Goal: Task Accomplishment & Management: Manage account settings

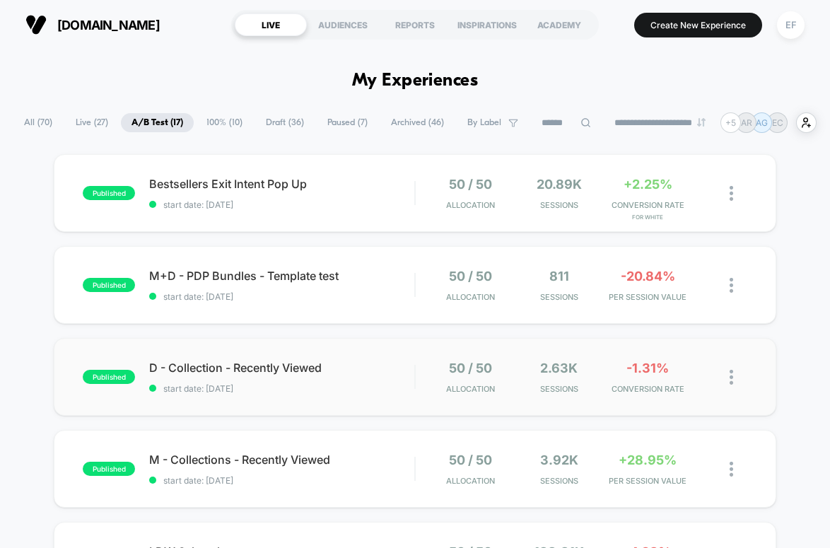
scroll to position [57, 0]
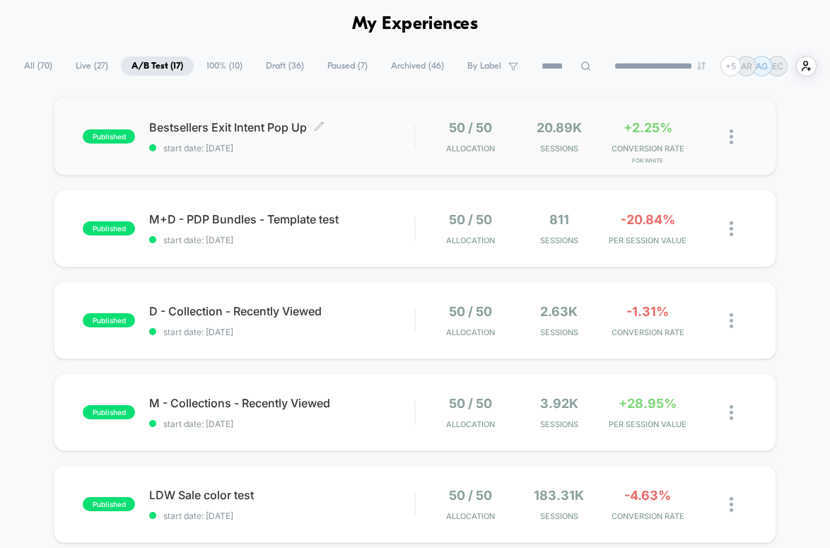
click at [376, 148] on span "start date: [DATE]" at bounding box center [281, 148] width 265 height 11
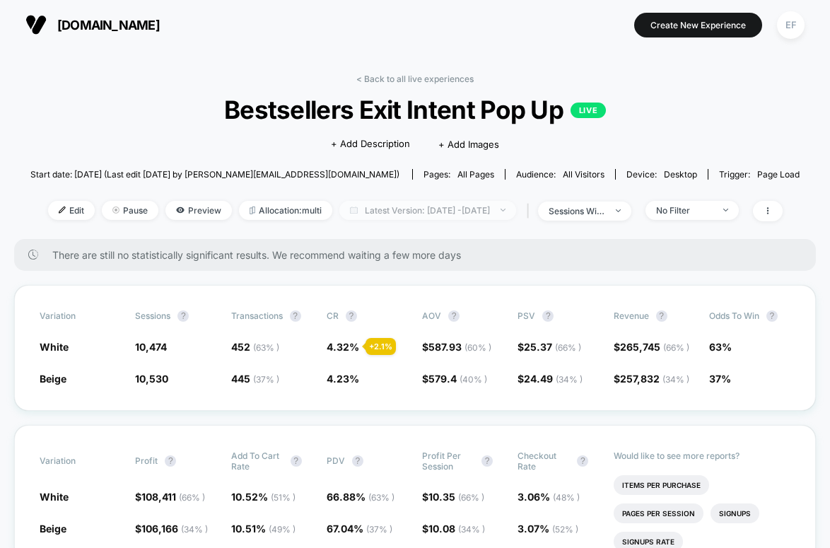
click at [446, 211] on span "Latest Version: [DATE] - [DATE]" at bounding box center [427, 210] width 177 height 19
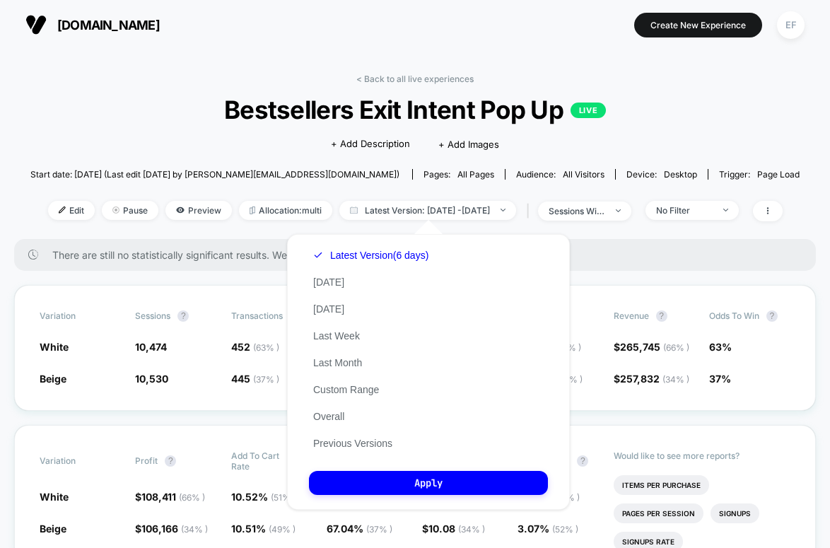
click at [351, 450] on div "Latest Version (6 days) [DATE] [DATE] Last Week Last Month Custom Range Overall…" at bounding box center [371, 349] width 124 height 215
click at [354, 446] on button "Previous Versions" at bounding box center [353, 443] width 88 height 13
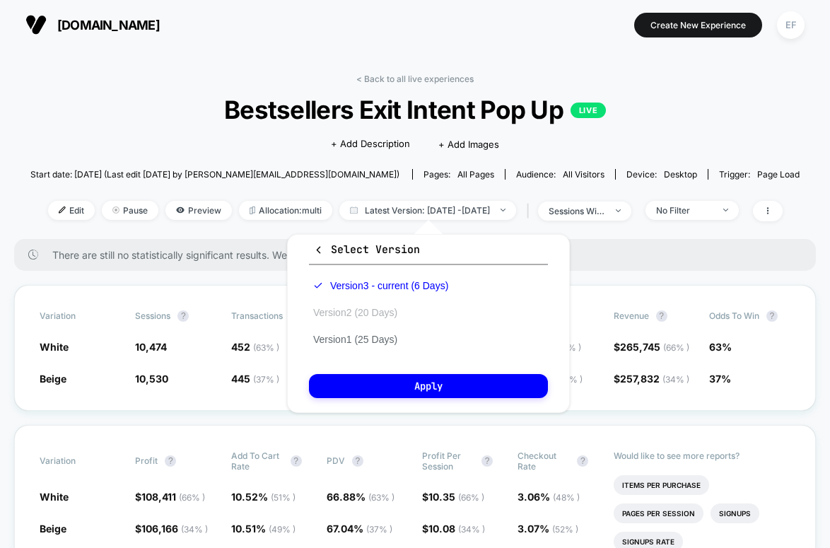
click at [373, 315] on button "Version 2 (20 Days)" at bounding box center [355, 312] width 93 height 13
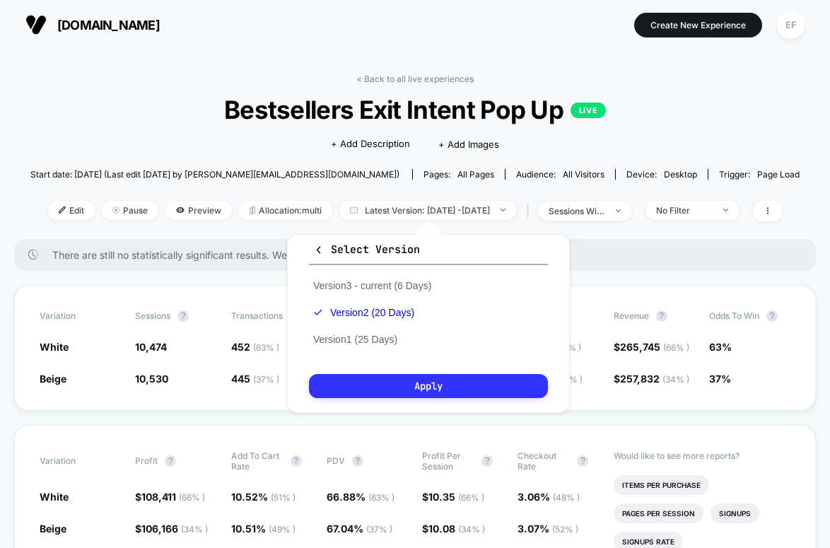
click at [397, 385] on button "Apply" at bounding box center [428, 386] width 239 height 24
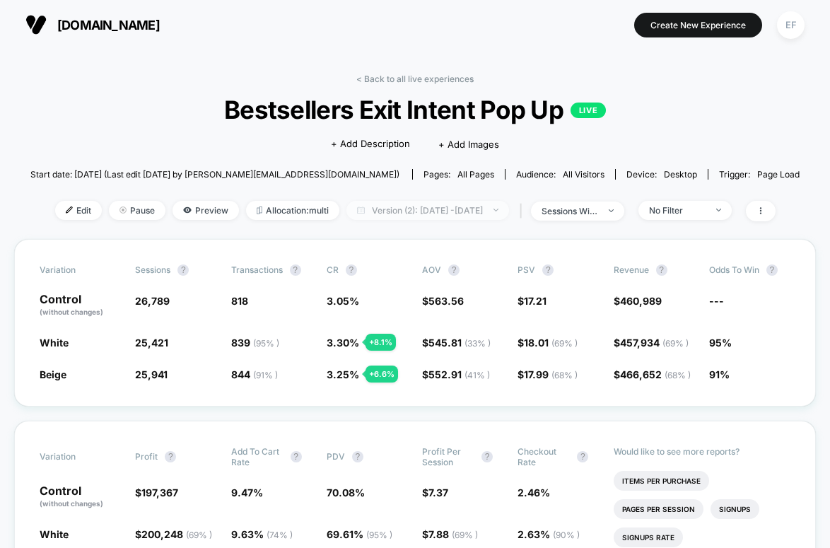
click at [431, 206] on span "Version (2): [DATE] - [DATE]" at bounding box center [428, 210] width 163 height 19
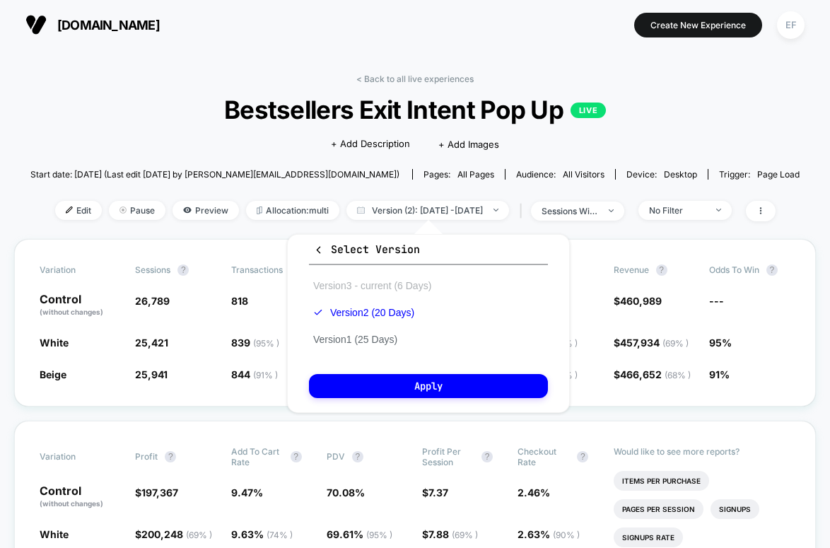
click at [346, 291] on button "Version 3 - current (6 Days)" at bounding box center [372, 285] width 127 height 13
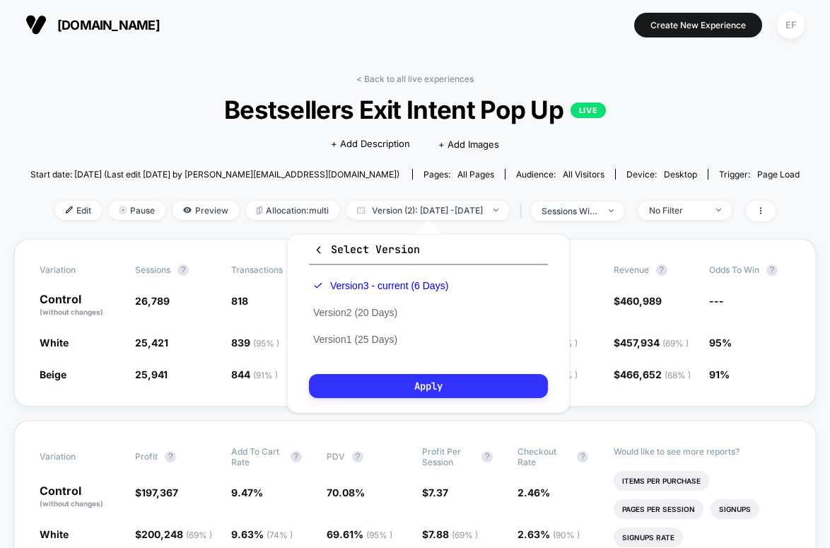
click at [400, 390] on button "Apply" at bounding box center [428, 386] width 239 height 24
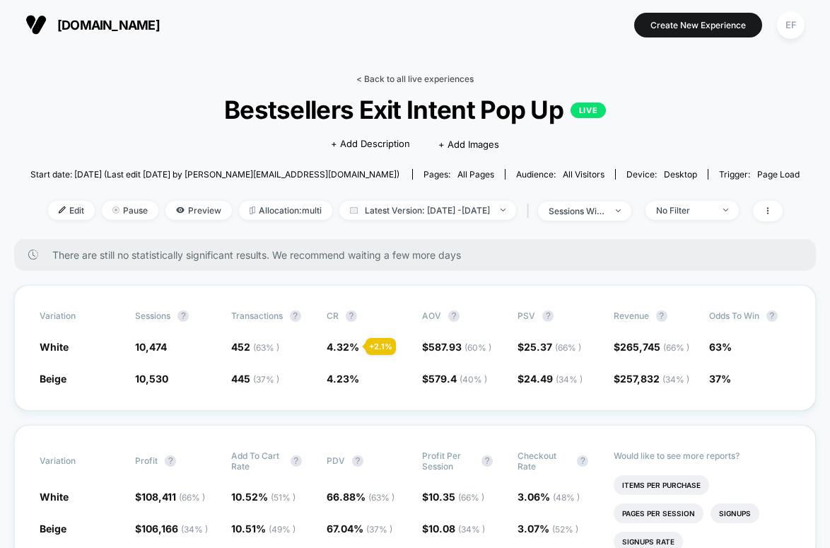
click at [412, 80] on link "< Back to all live experiences" at bounding box center [414, 79] width 117 height 11
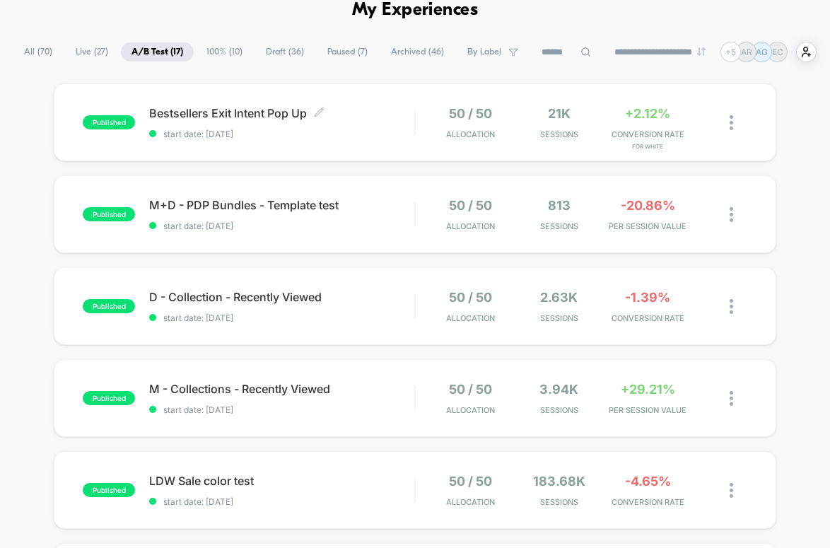
scroll to position [141, 0]
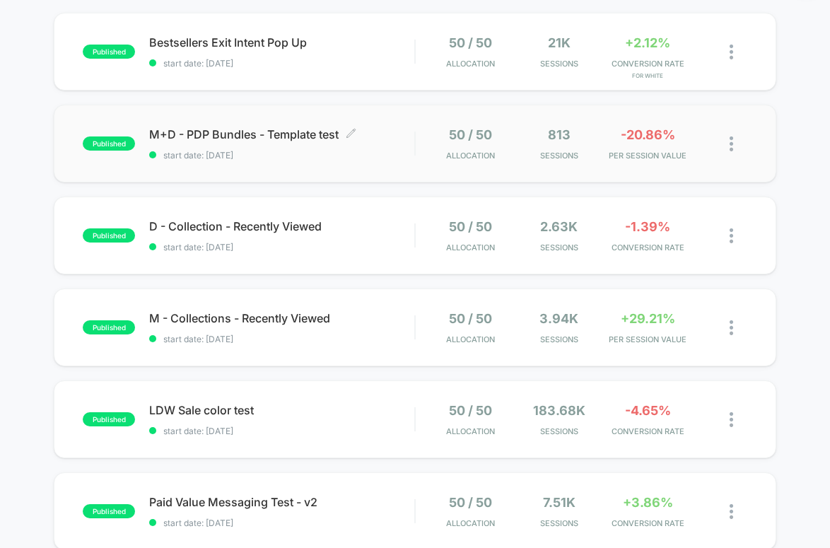
click at [392, 147] on div "M+D - PDP Bundles - Template test Click to edit experience details Click to edi…" at bounding box center [281, 143] width 265 height 33
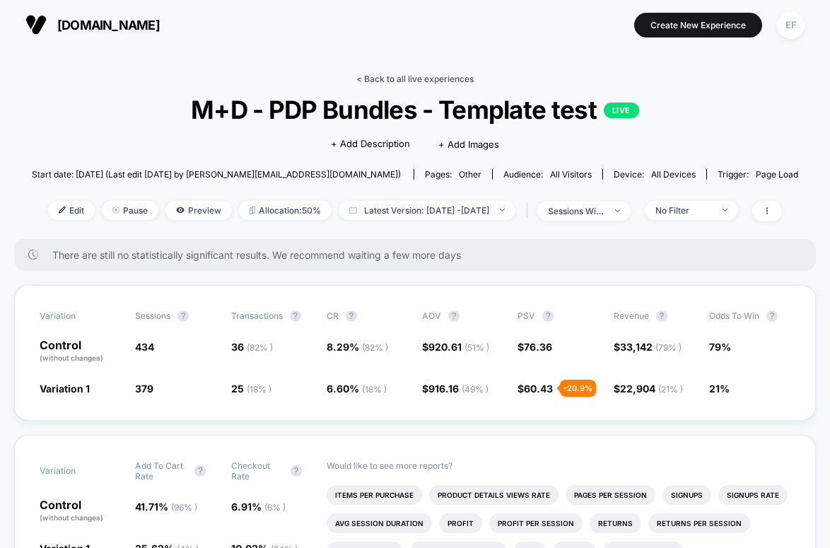
click at [424, 75] on link "< Back to all live experiences" at bounding box center [414, 79] width 117 height 11
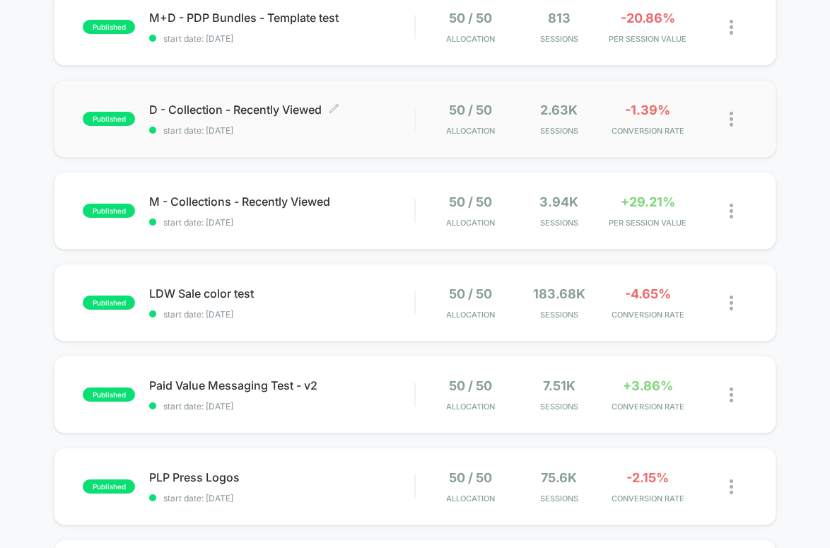
scroll to position [259, 0]
click at [365, 144] on div "published D - Collection - Recently Viewed start date: [DATE] 50 / 50 Allocatio…" at bounding box center [415, 118] width 722 height 78
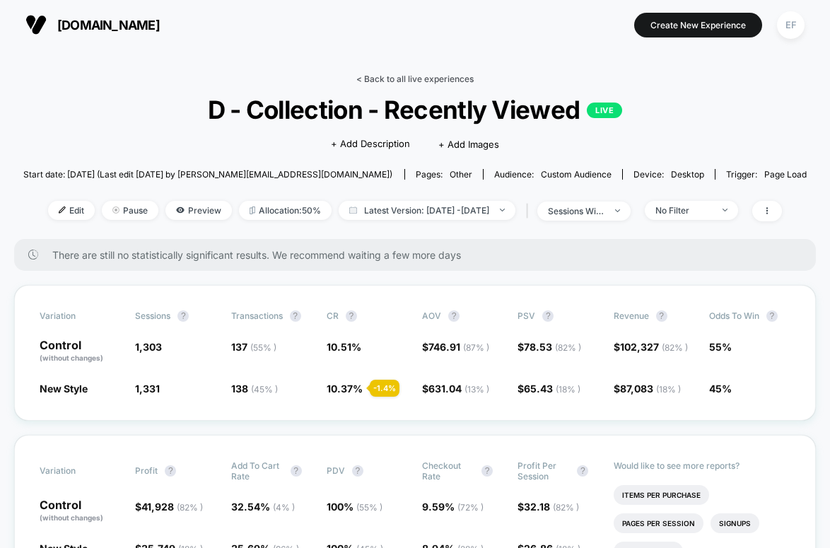
click at [425, 75] on link "< Back to all live experiences" at bounding box center [414, 79] width 117 height 11
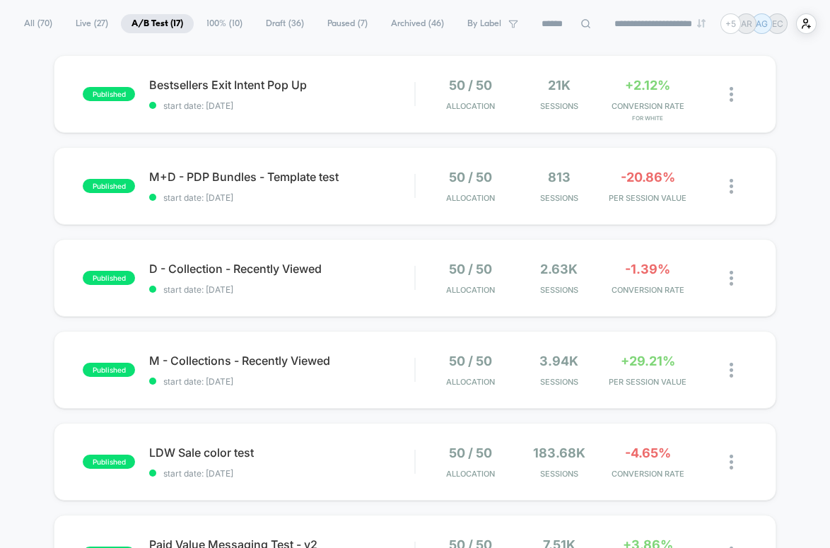
scroll to position [100, 0]
click at [375, 356] on span "M - Collections - Recently Viewed Click to edit experience details" at bounding box center [281, 360] width 265 height 14
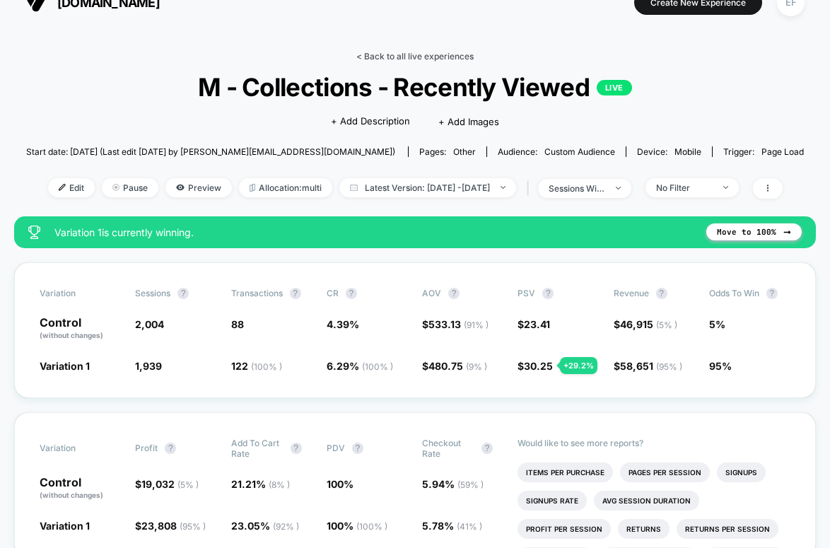
scroll to position [24, 0]
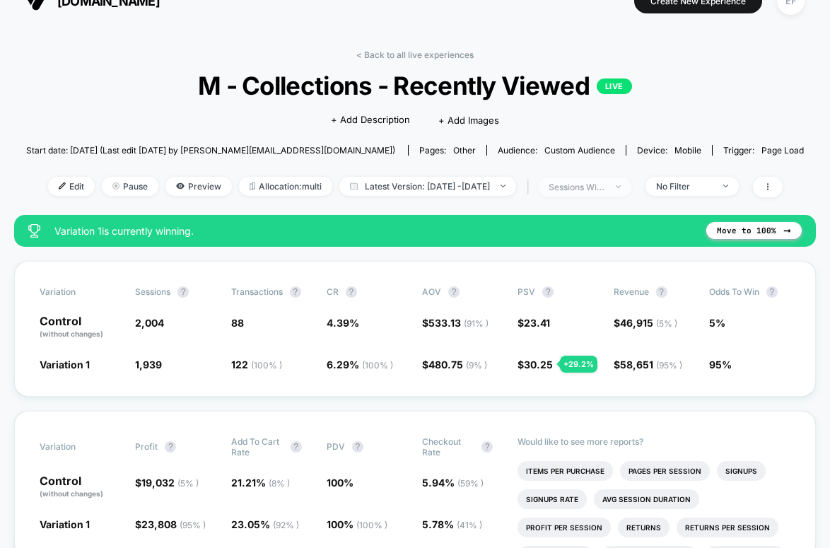
click at [605, 182] on div "sessions with impression" at bounding box center [577, 187] width 57 height 11
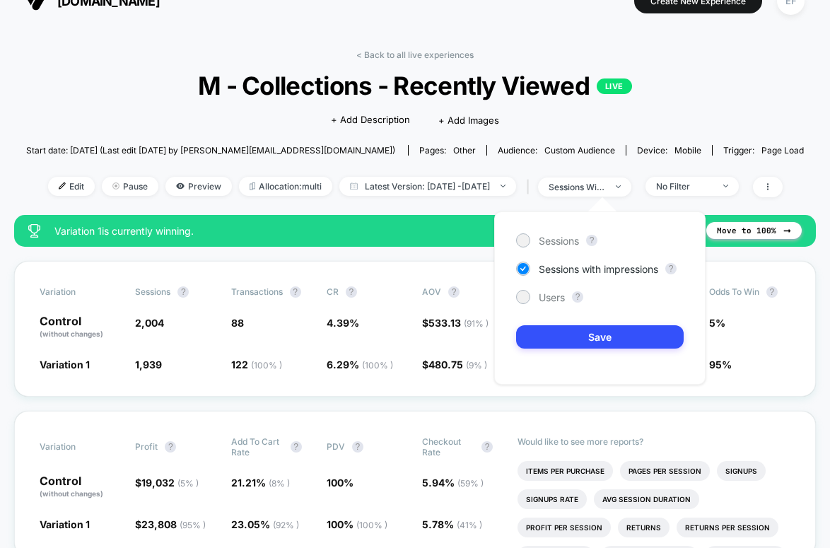
click at [658, 79] on span "M - Collections - Recently Viewed LIVE" at bounding box center [415, 86] width 700 height 30
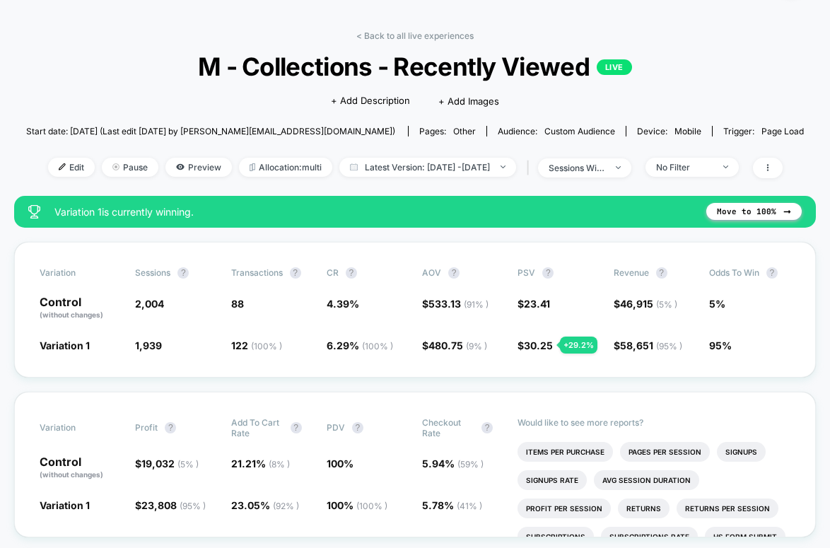
scroll to position [42, 0]
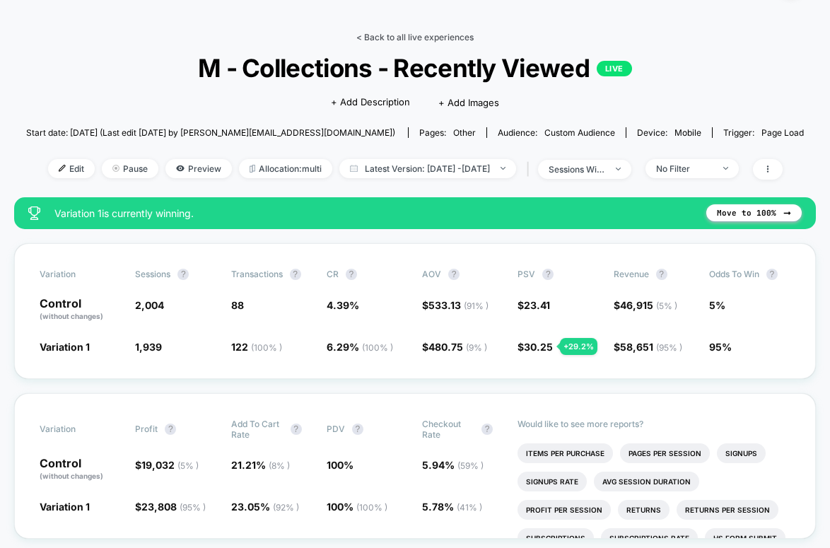
click at [400, 32] on link "< Back to all live experiences" at bounding box center [414, 37] width 117 height 11
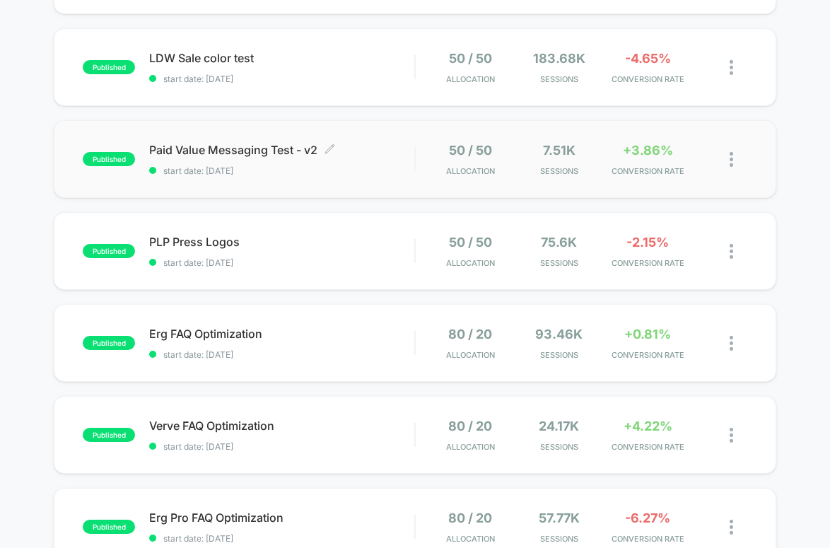
scroll to position [499, 0]
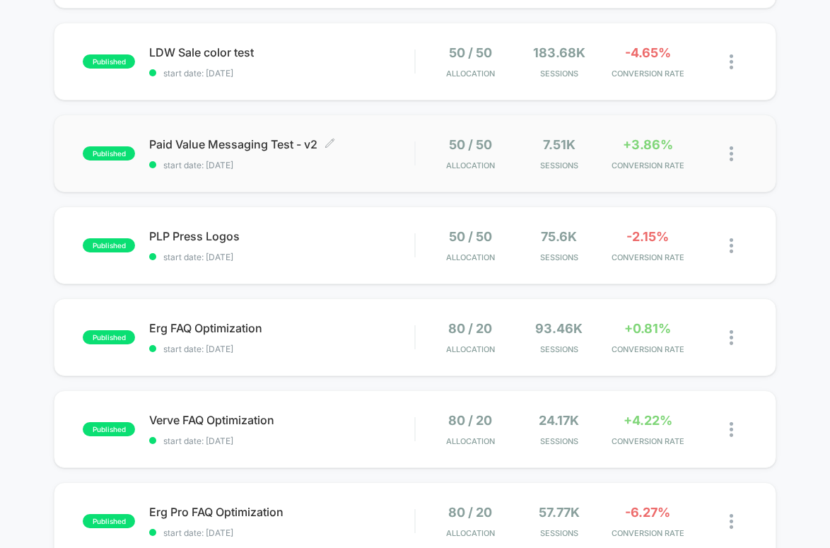
click at [395, 153] on div "Paid Value Messaging Test - v2 Click to edit experience details Click to edit e…" at bounding box center [281, 153] width 265 height 33
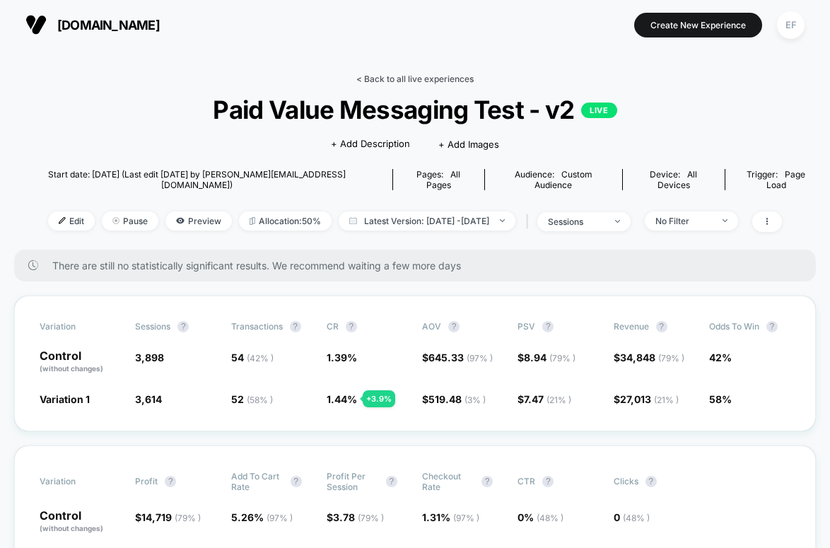
click at [443, 79] on link "< Back to all live experiences" at bounding box center [414, 79] width 117 height 11
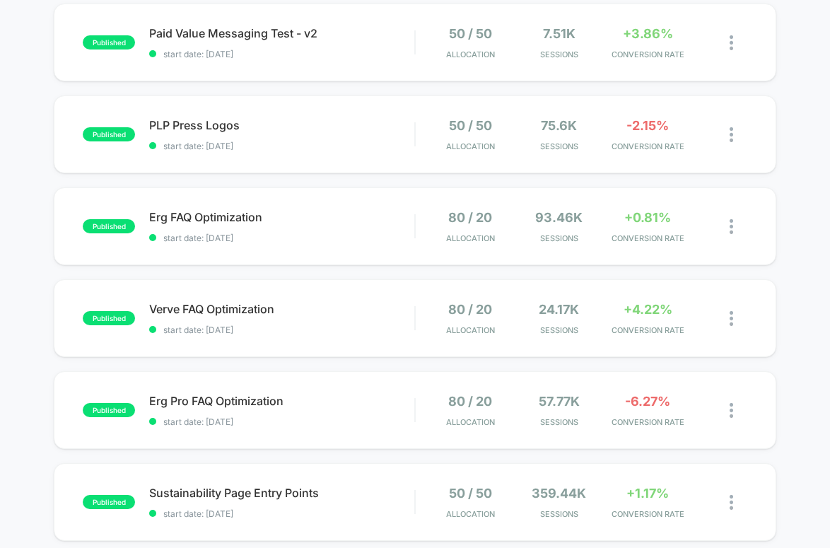
scroll to position [611, 0]
click at [357, 141] on span "start date: [DATE]" at bounding box center [281, 145] width 265 height 11
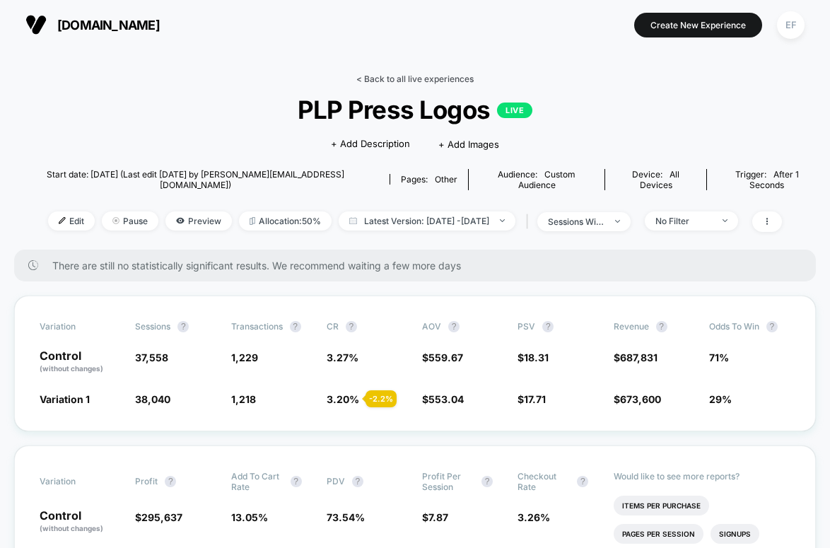
click at [399, 74] on link "< Back to all live experiences" at bounding box center [414, 79] width 117 height 11
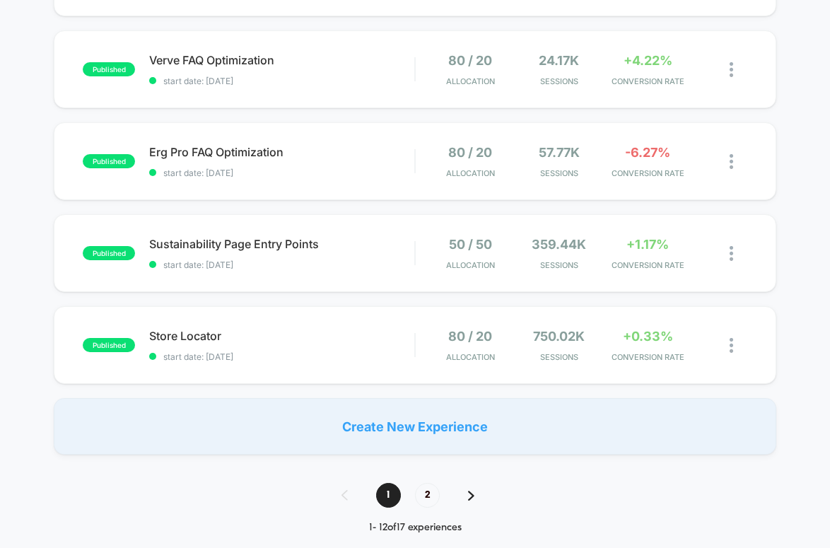
scroll to position [863, 0]
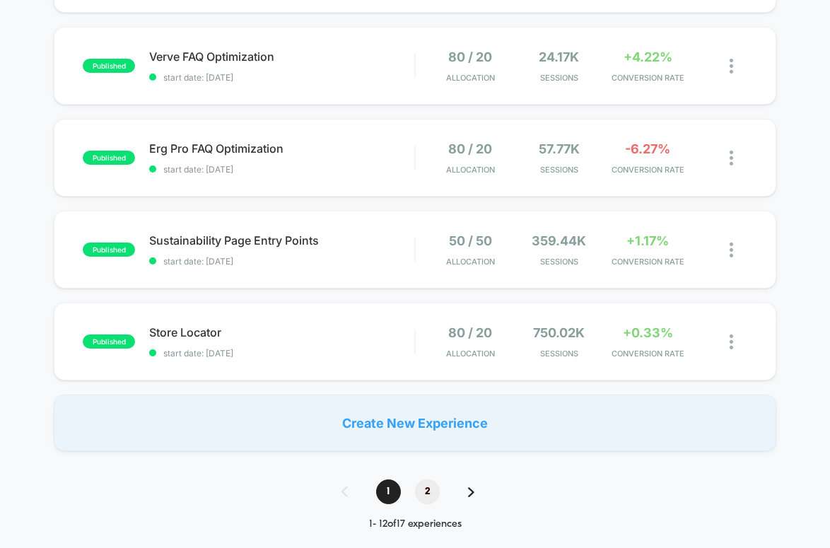
click at [437, 493] on span "2" at bounding box center [427, 491] width 25 height 25
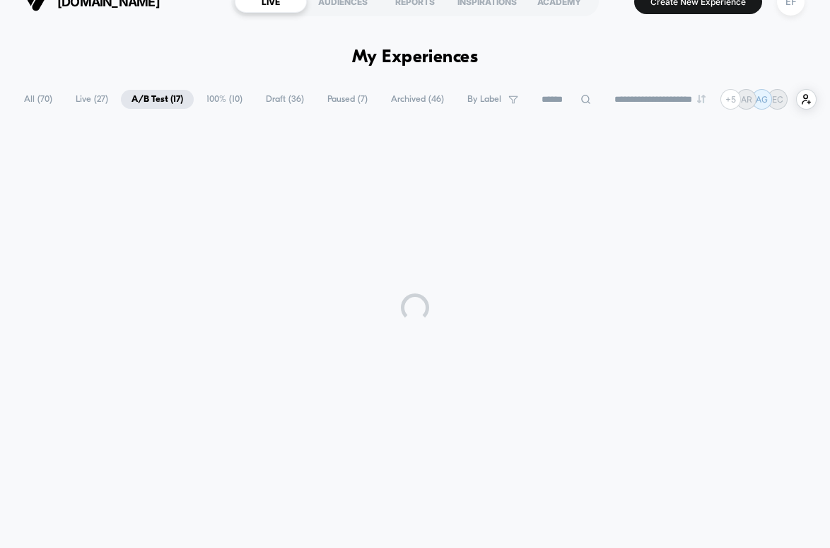
scroll to position [0, 0]
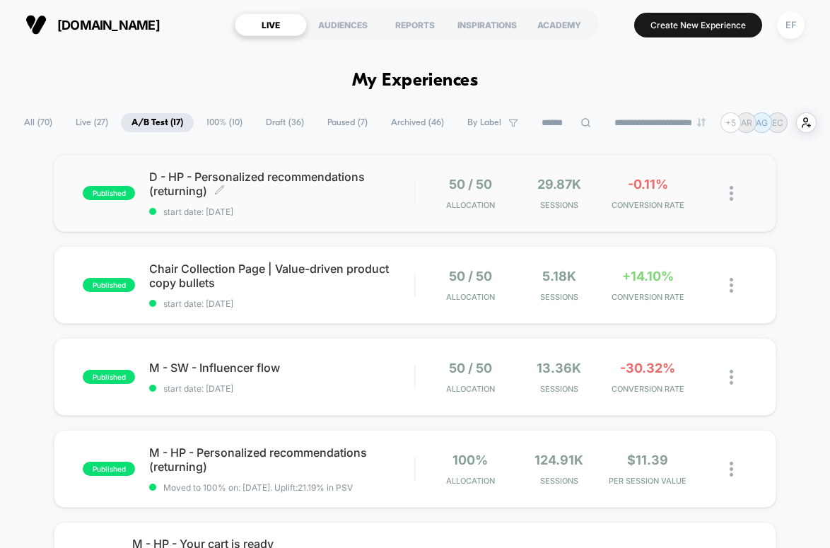
click at [392, 206] on div "D - HP - Personalized recommendations (returning) Click to edit experience deta…" at bounding box center [281, 193] width 265 height 47
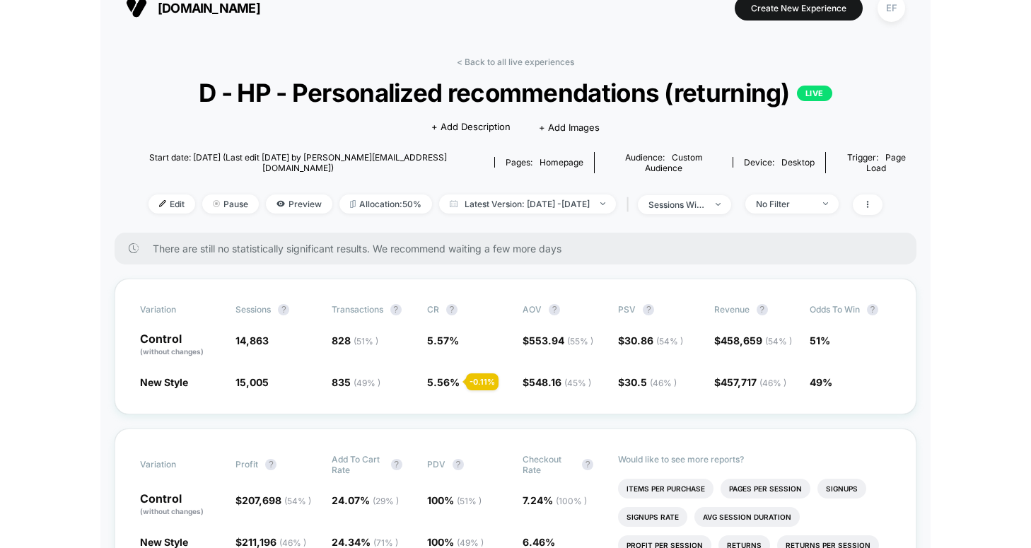
scroll to position [21, 0]
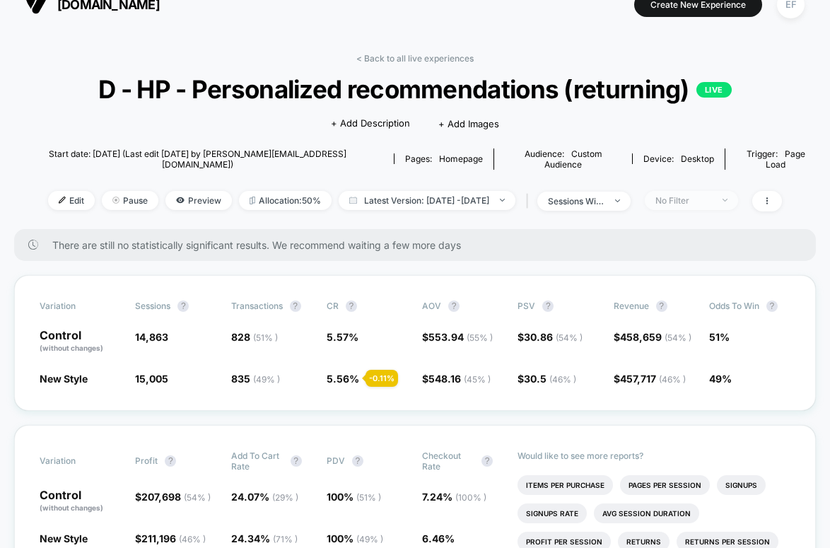
click at [712, 195] on div "No Filter" at bounding box center [684, 200] width 57 height 11
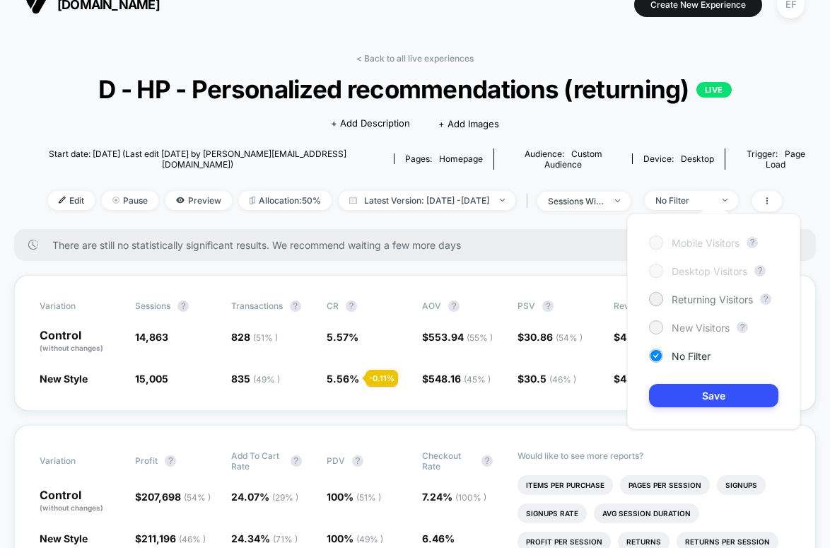
click at [694, 323] on span "New Visitors" at bounding box center [701, 328] width 58 height 12
click at [728, 392] on button "Save" at bounding box center [713, 395] width 129 height 23
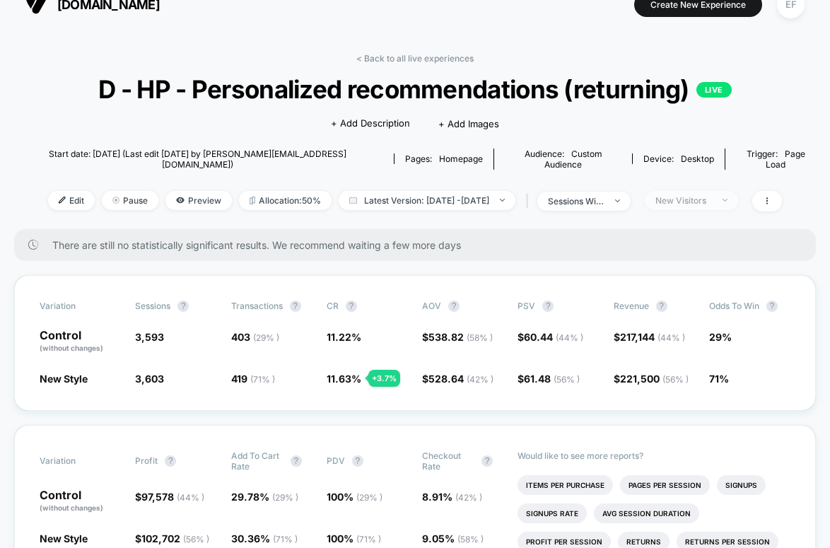
click at [712, 195] on div "New Visitors" at bounding box center [684, 200] width 57 height 11
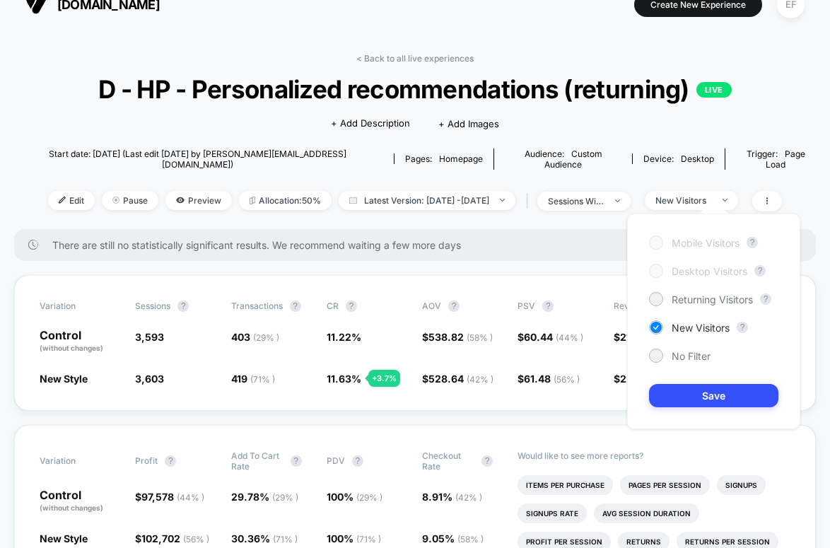
click at [677, 290] on div "Mobile Visitors ? Desktop Visitors ? Returning Visitors ? New Visitors ? No Fil…" at bounding box center [713, 322] width 173 height 216
click at [680, 307] on div "Mobile Visitors ? Desktop Visitors ? Returning Visitors ? New Visitors ? No Fil…" at bounding box center [713, 322] width 173 height 216
click at [684, 301] on span "Returning Visitors" at bounding box center [712, 299] width 81 height 12
click at [703, 397] on button "Save" at bounding box center [713, 395] width 129 height 23
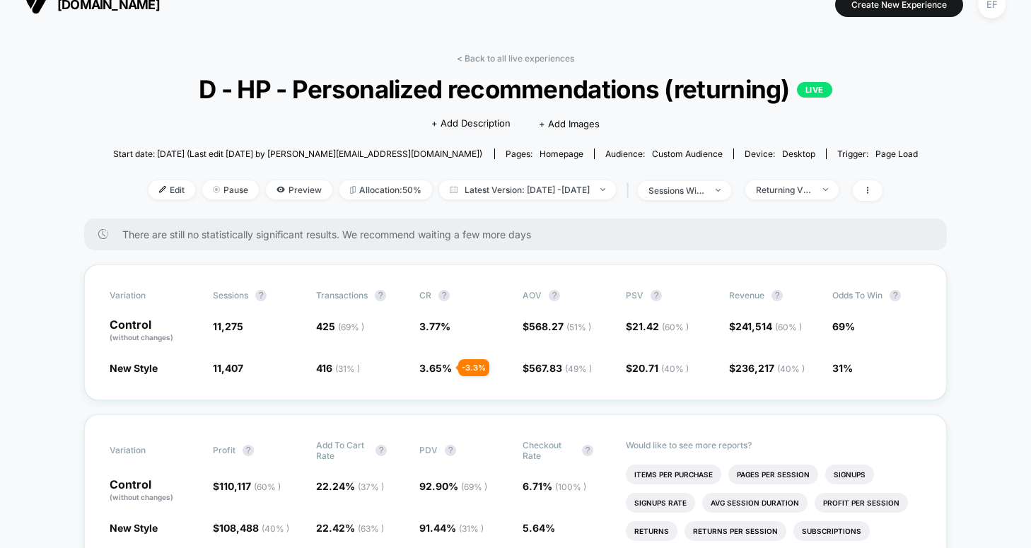
click at [525, 57] on link "< Back to all live experiences" at bounding box center [515, 58] width 117 height 11
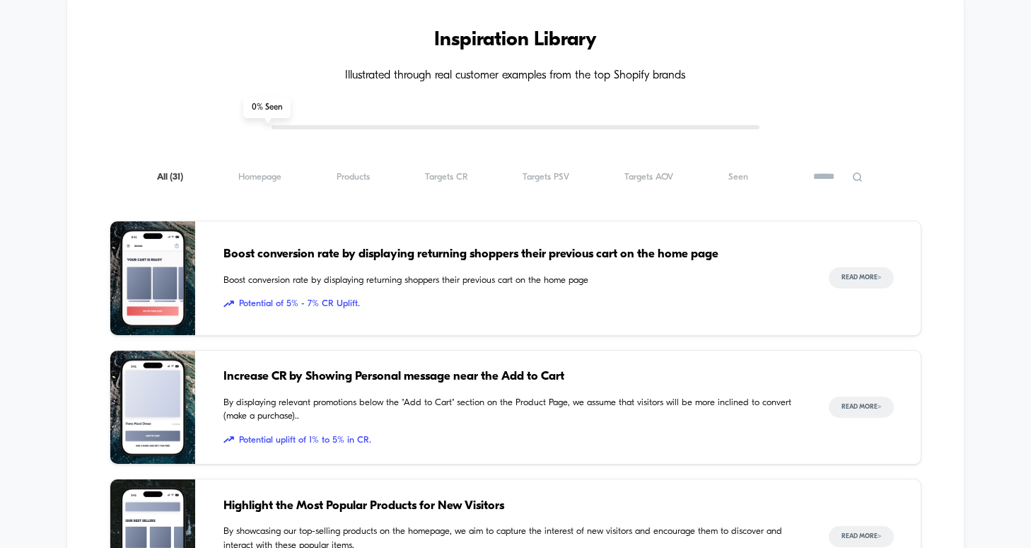
scroll to position [1295, 0]
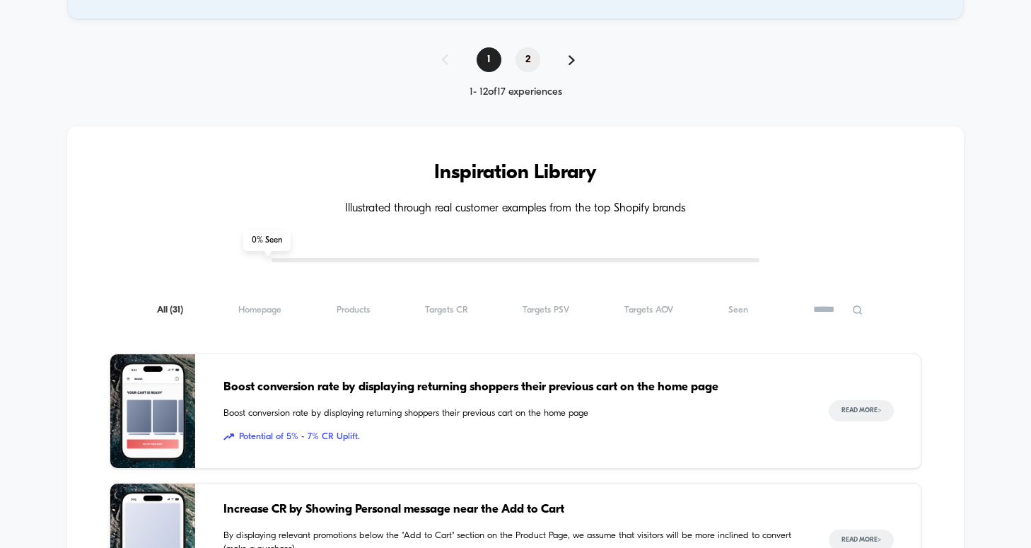
click at [530, 57] on span "2" at bounding box center [528, 59] width 25 height 25
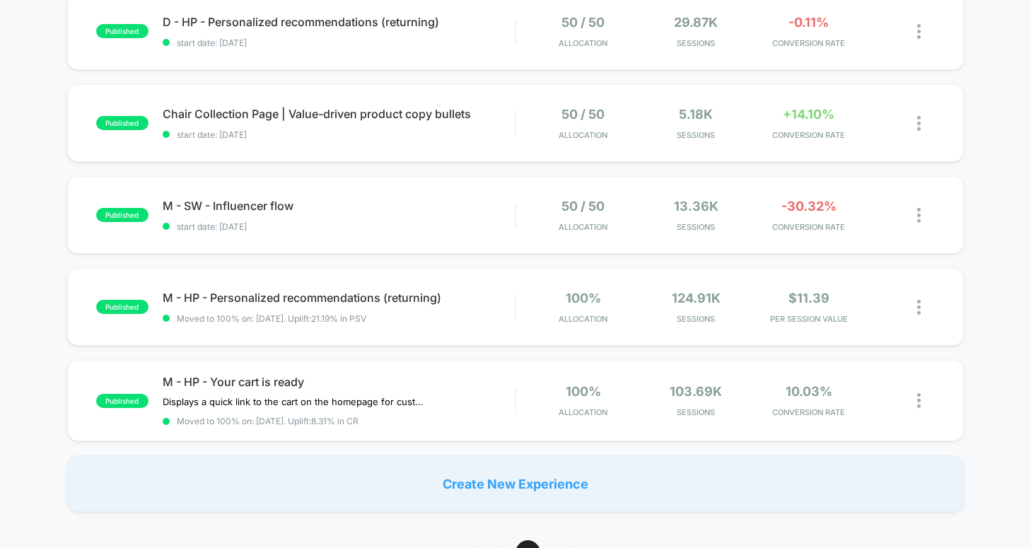
scroll to position [163, 0]
click at [477, 137] on span "start date: [DATE]" at bounding box center [339, 134] width 352 height 11
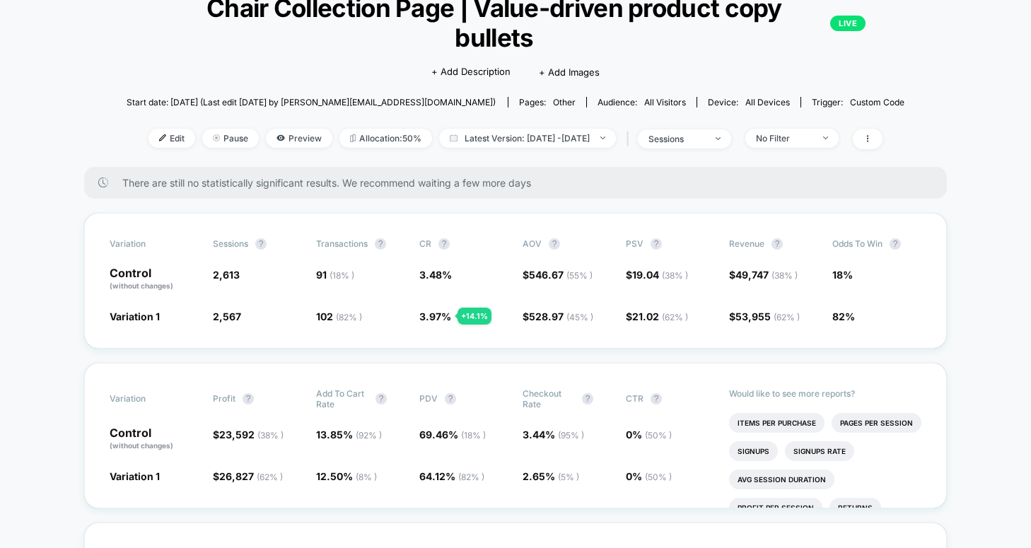
scroll to position [80, 0]
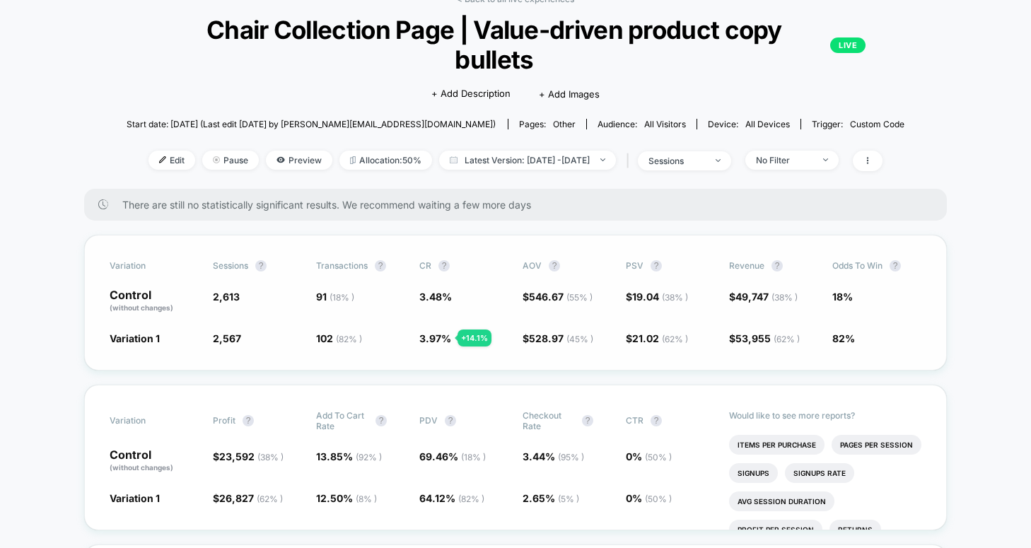
click at [317, 293] on span "91 ( 18 % )" at bounding box center [335, 297] width 38 height 12
drag, startPoint x: 311, startPoint y: 296, endPoint x: 362, endPoint y: 298, distance: 51.0
click at [362, 298] on div "Control (without changes) 2,613 91 ( 18 % ) 3.48 % $ 546.67 ( 55 % ) $ 19.04 ( …" at bounding box center [516, 301] width 812 height 24
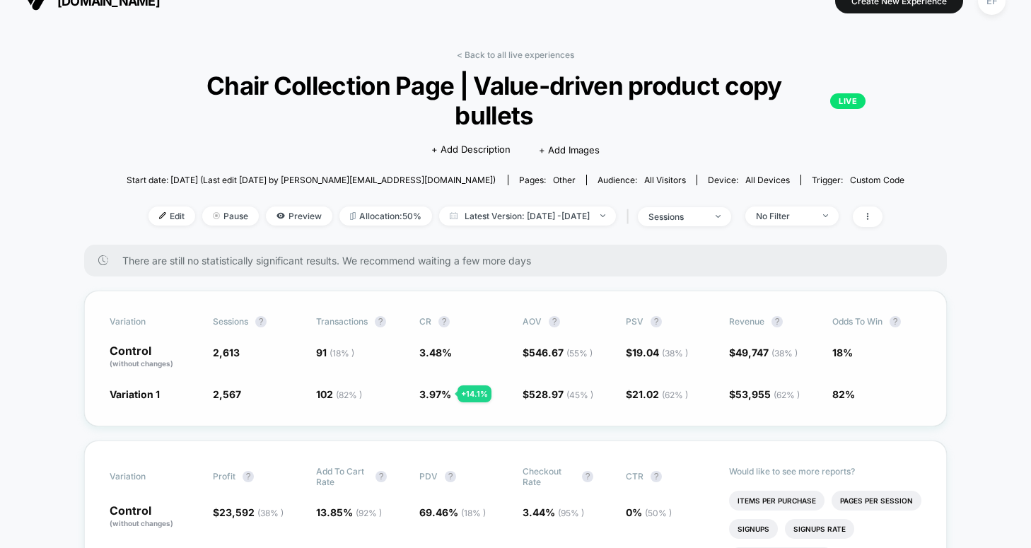
scroll to position [0, 0]
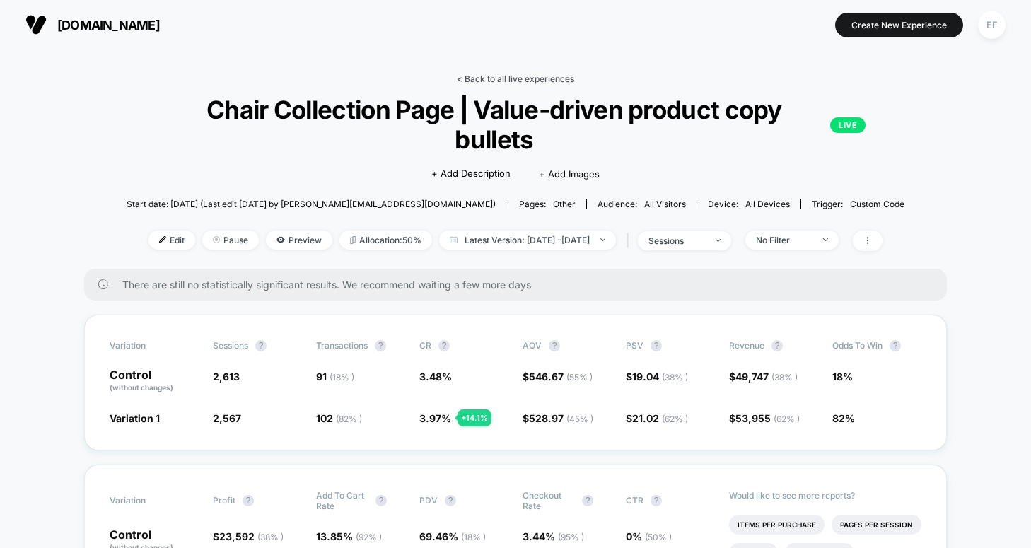
click at [535, 74] on link "< Back to all live experiences" at bounding box center [515, 79] width 117 height 11
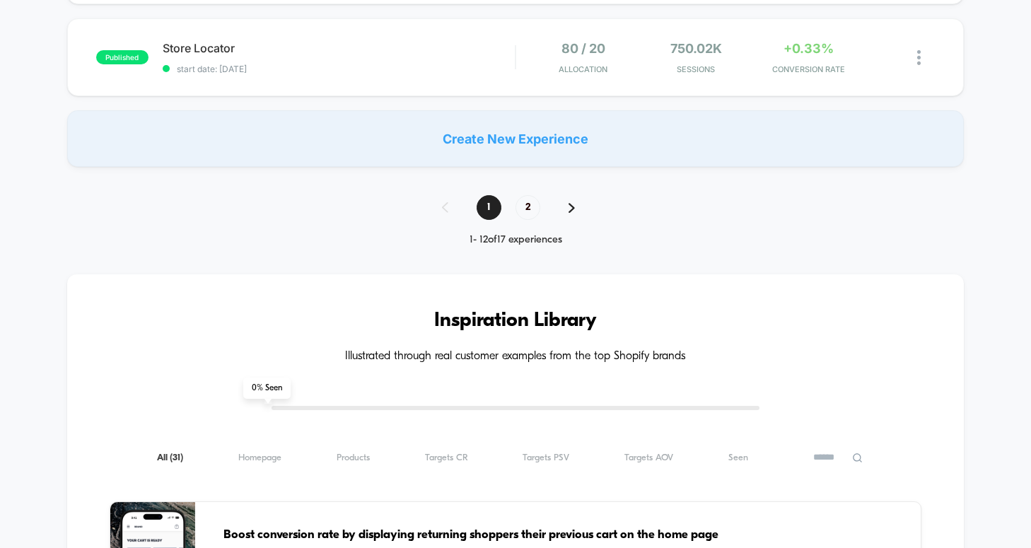
scroll to position [1149, 0]
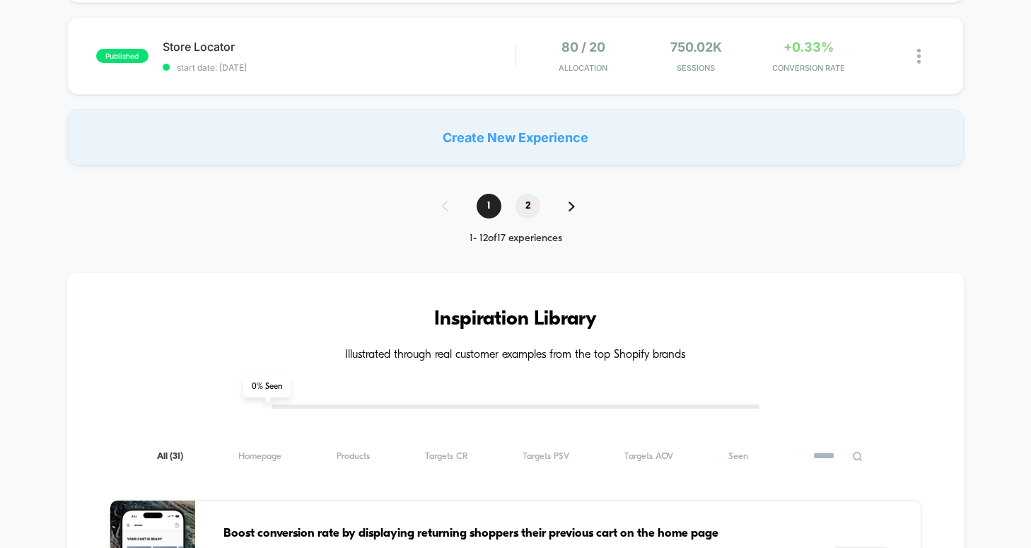
click at [535, 209] on span "2" at bounding box center [528, 206] width 25 height 25
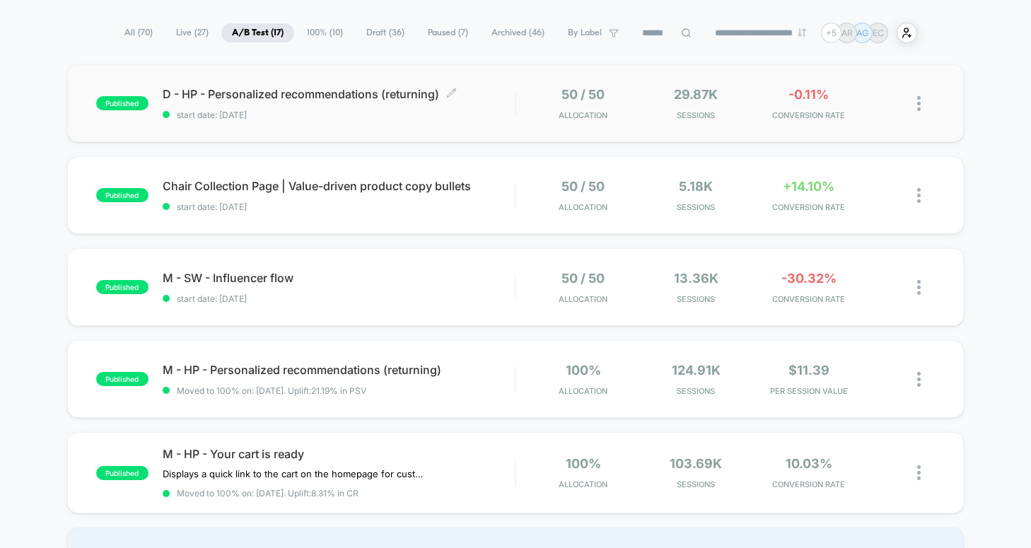
scroll to position [97, 0]
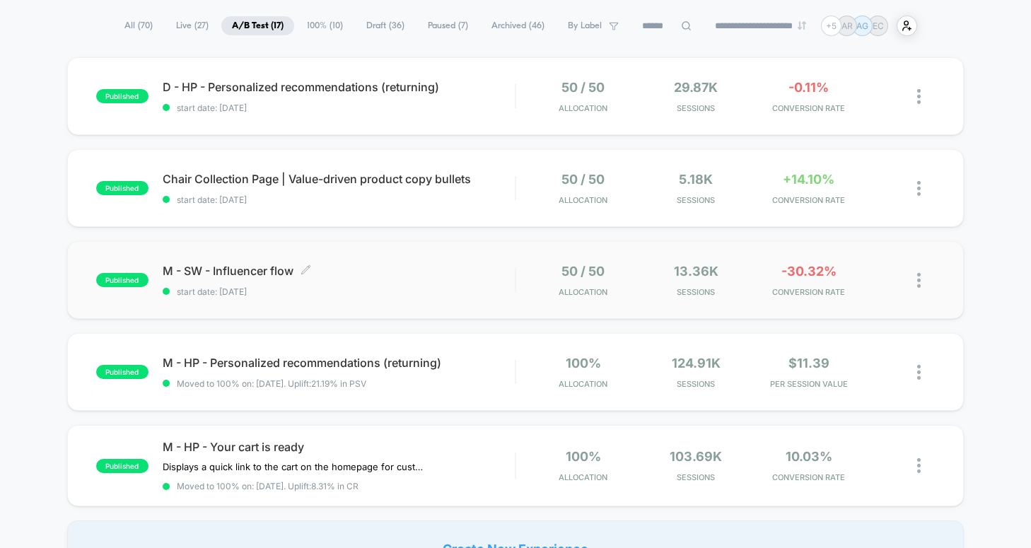
click at [417, 274] on span "M - SW - Influencer flow Click to edit experience details" at bounding box center [339, 271] width 352 height 14
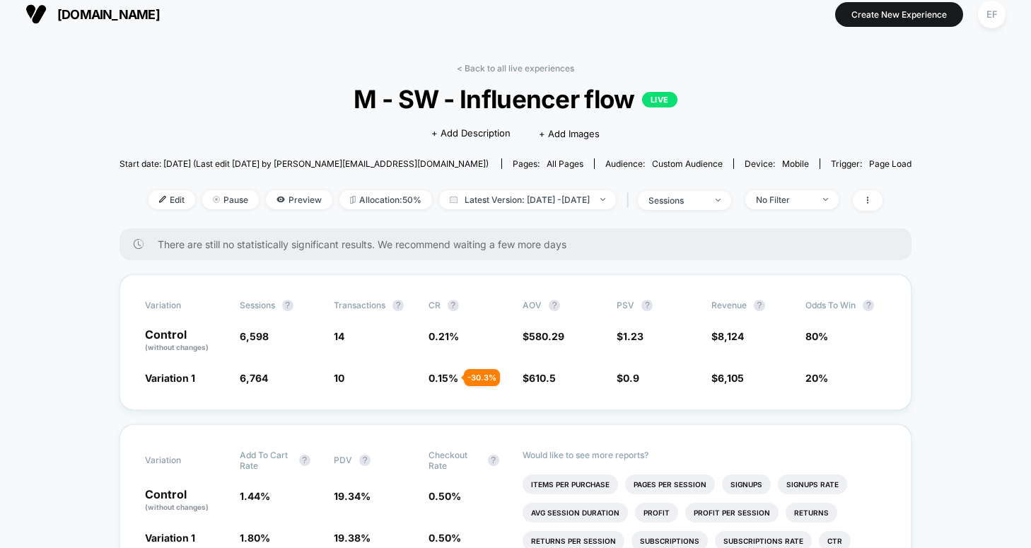
scroll to position [12, 0]
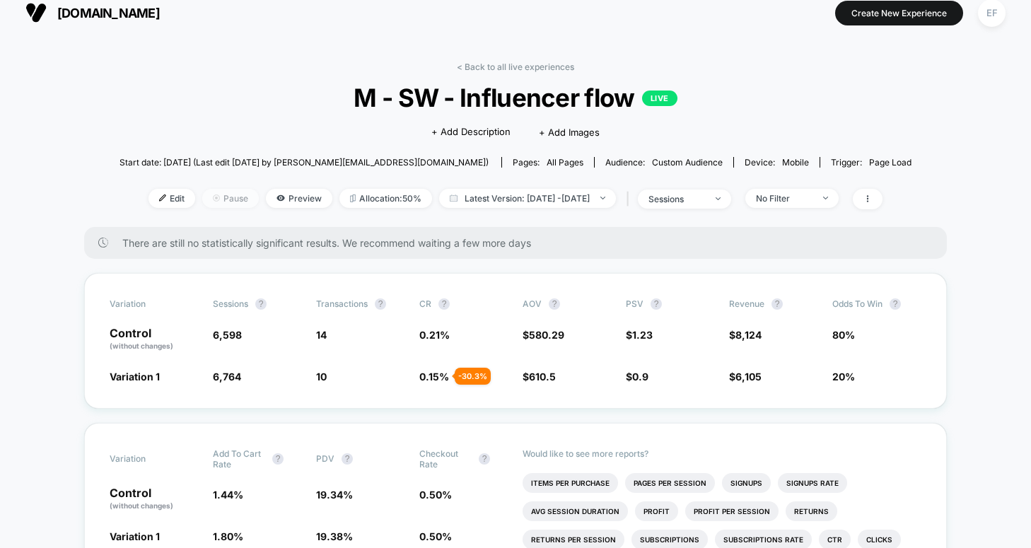
click at [218, 205] on span "Pause" at bounding box center [230, 198] width 57 height 19
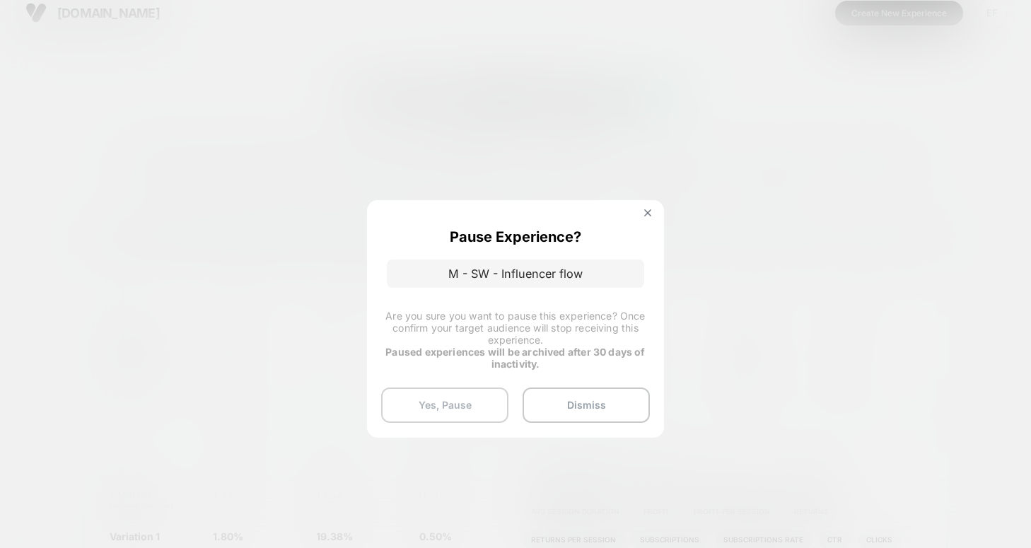
click at [469, 414] on button "Yes, Pause" at bounding box center [444, 405] width 127 height 35
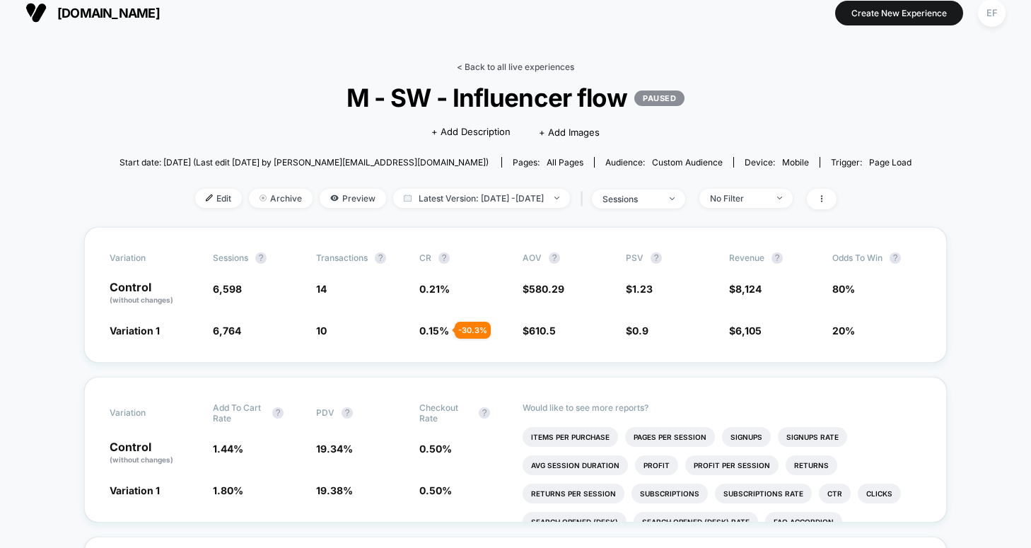
click at [486, 62] on link "< Back to all live experiences" at bounding box center [515, 67] width 117 height 11
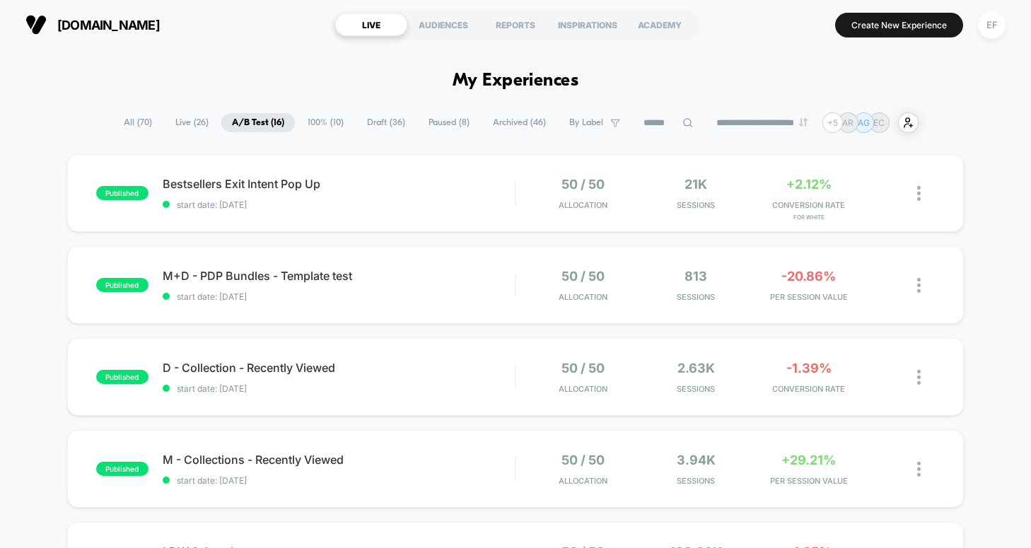
click at [361, 116] on span "Draft ( 36 )" at bounding box center [385, 122] width 59 height 19
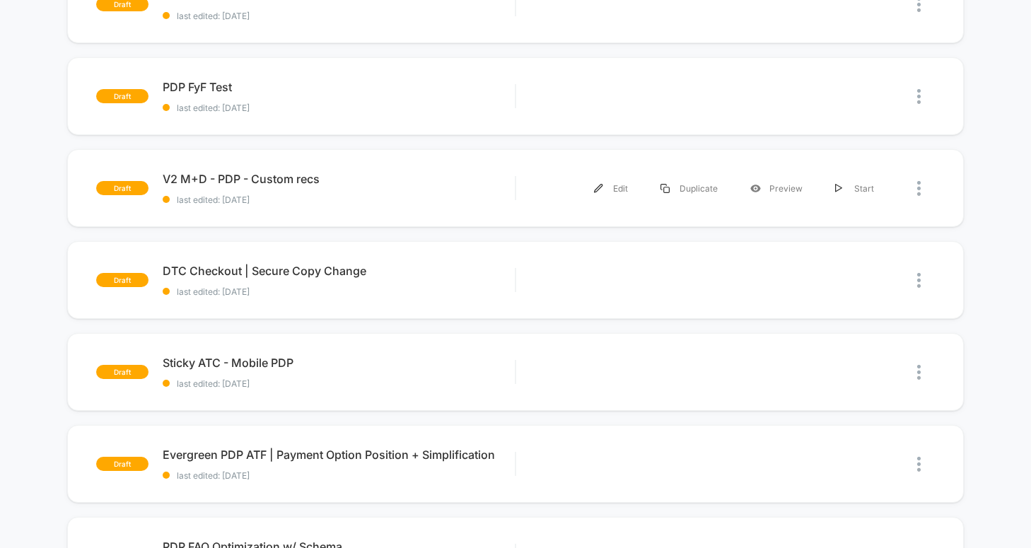
scroll to position [291, 0]
click at [406, 190] on div "V2 M+D - PDP - Custom recs Click to edit experience details Click to edit exper…" at bounding box center [339, 187] width 352 height 33
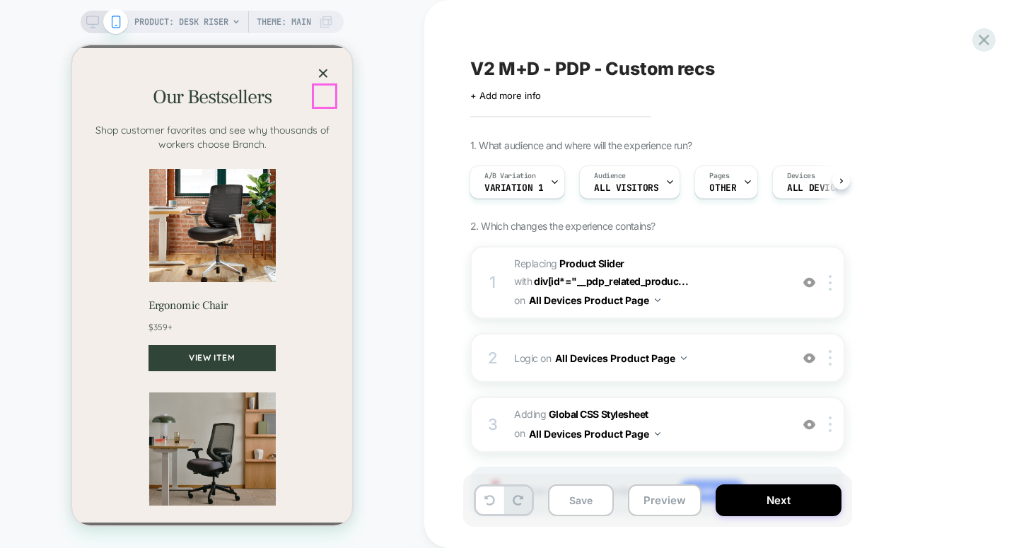
click at [322, 85] on button "×" at bounding box center [323, 73] width 23 height 23
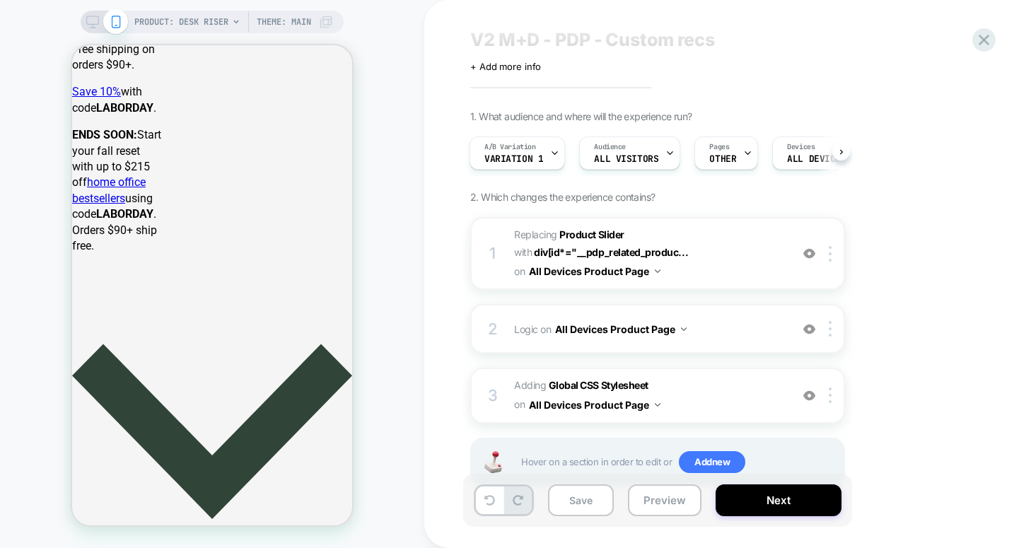
scroll to position [1301, 0]
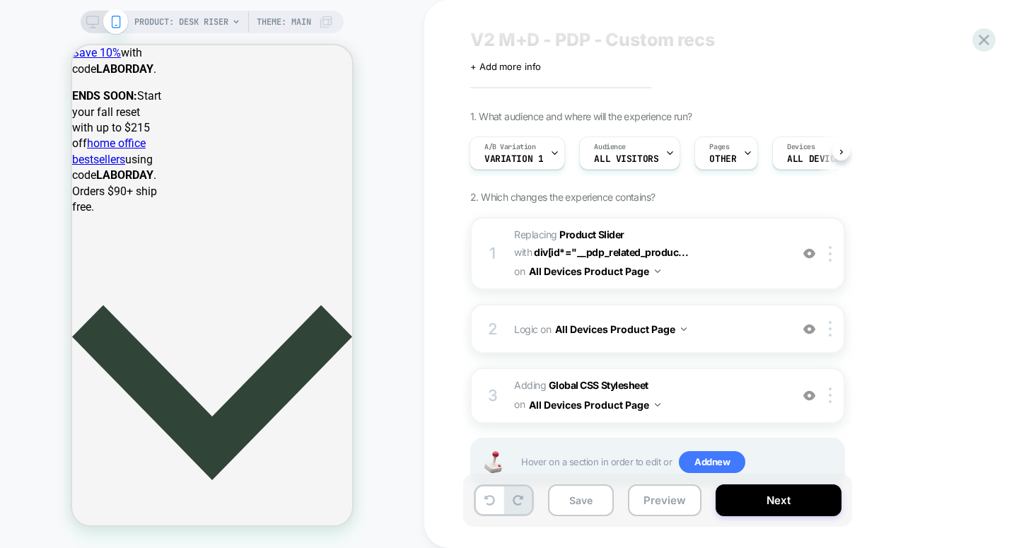
click at [180, 17] on span "PRODUCT: Desk Riser" at bounding box center [181, 22] width 94 height 23
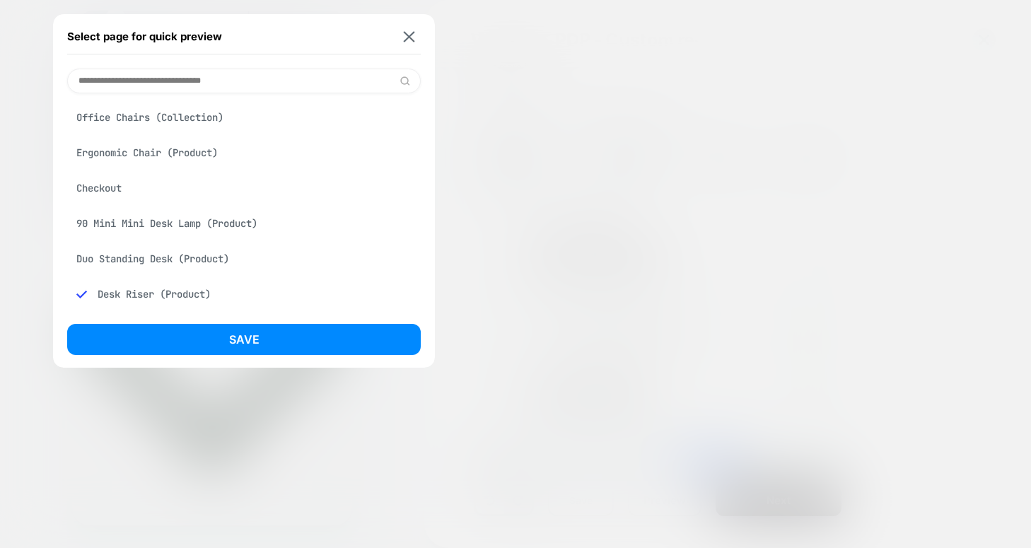
click at [186, 149] on div "Ergonomic Chair (Product)" at bounding box center [244, 152] width 354 height 27
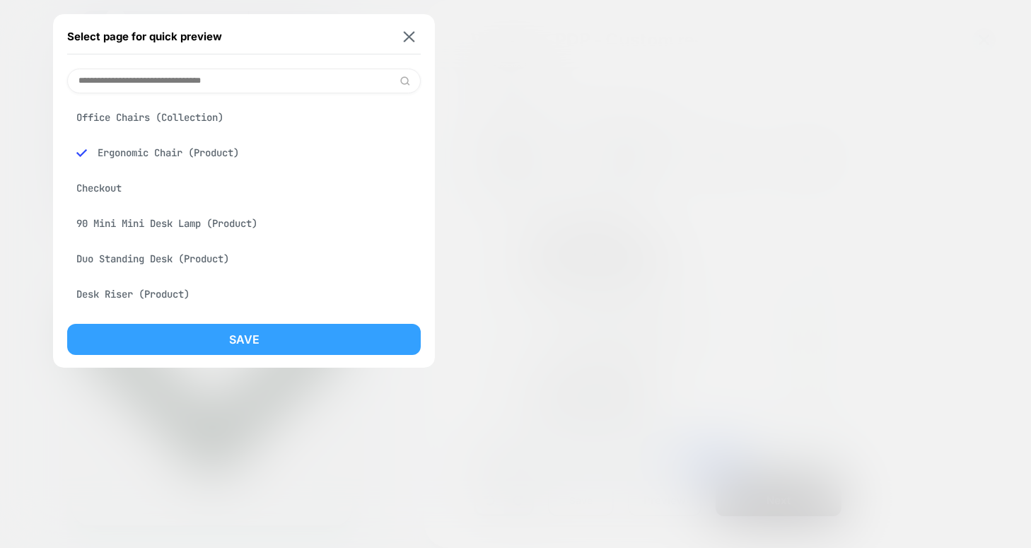
click at [320, 325] on button "Save" at bounding box center [244, 339] width 354 height 31
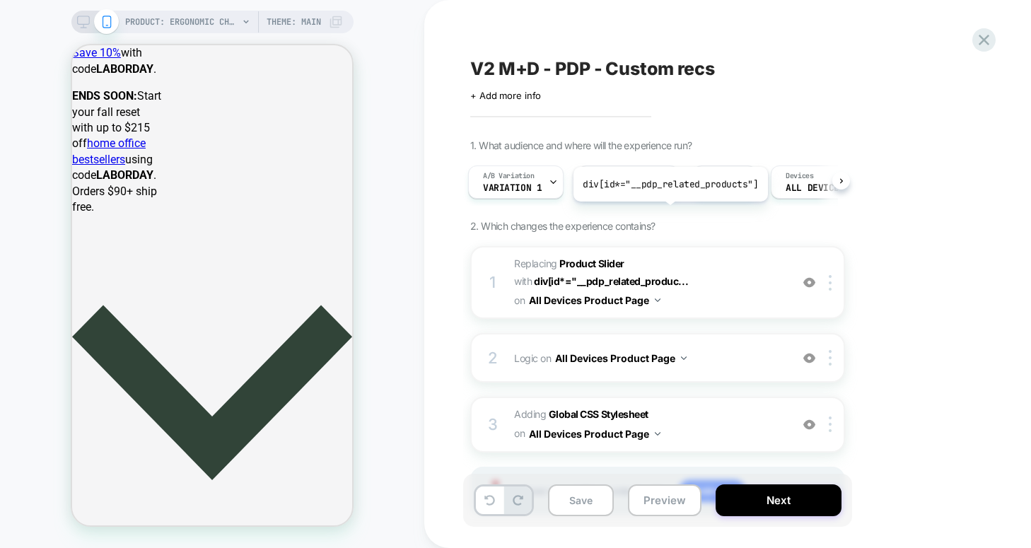
scroll to position [74, 0]
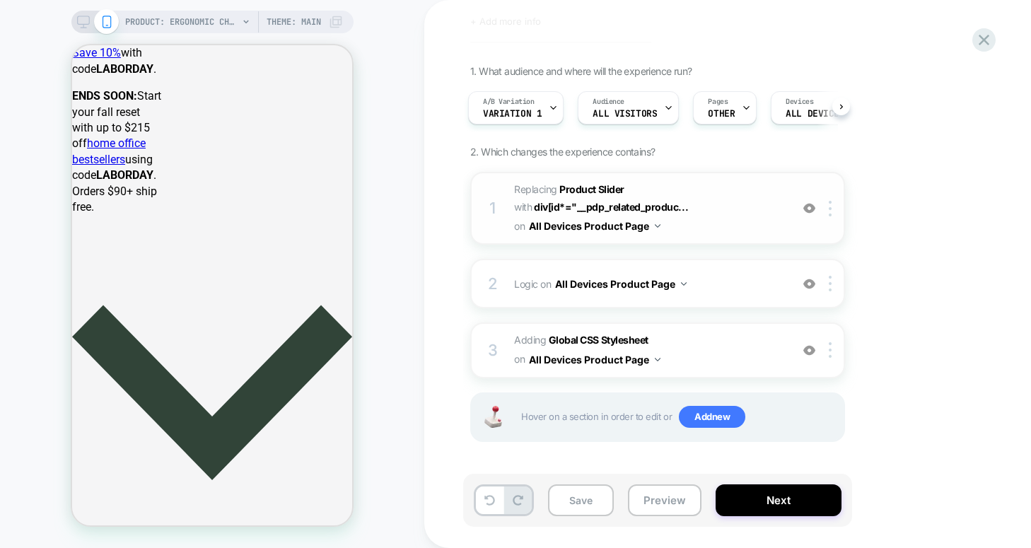
click at [720, 211] on span "#_loomi_addon_1744277114571_dup1755696182 Replacing Product Slider WITH div[id*…" at bounding box center [648, 208] width 269 height 56
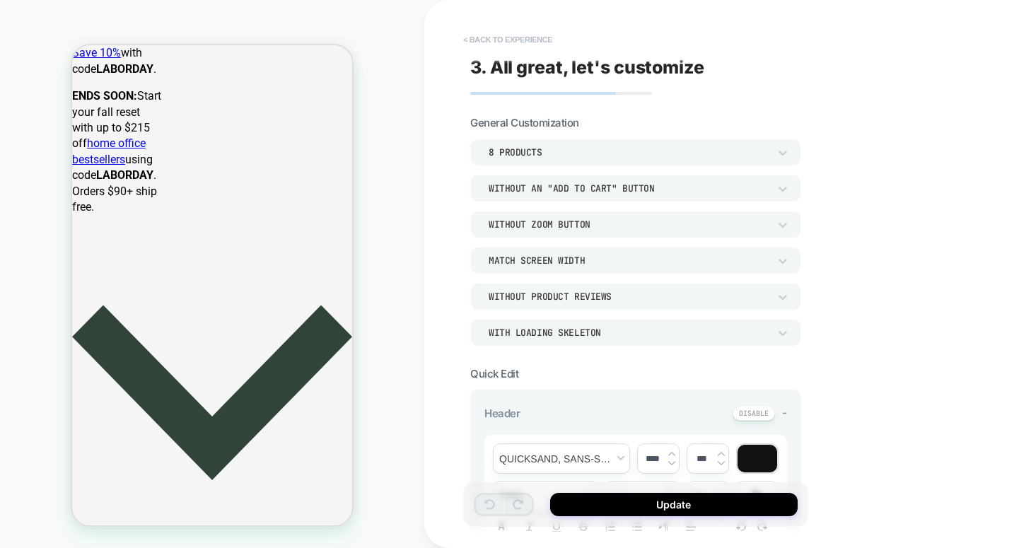
scroll to position [0, 0]
click at [510, 38] on button "< Back to experience" at bounding box center [507, 39] width 103 height 23
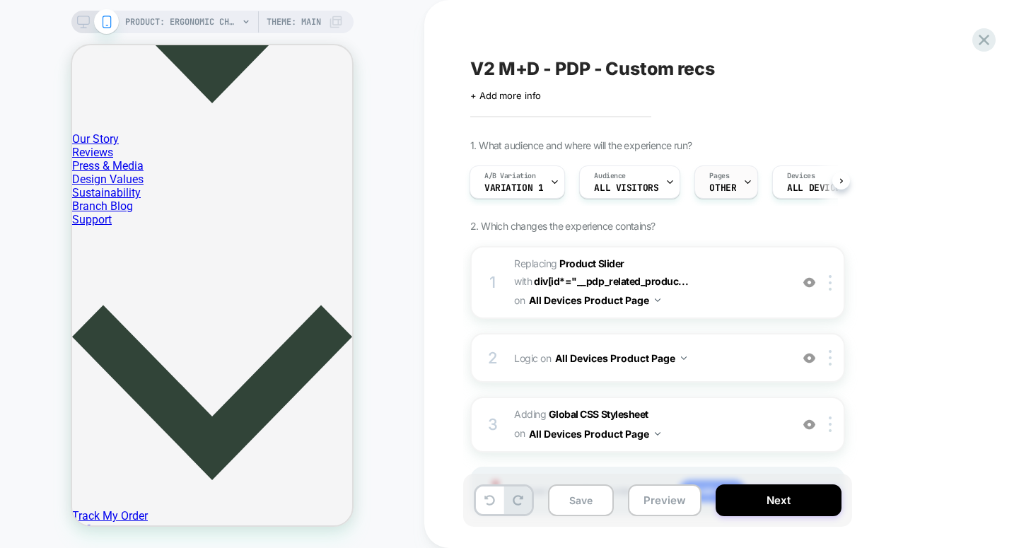
click at [712, 185] on span "OTHER" at bounding box center [722, 188] width 27 height 10
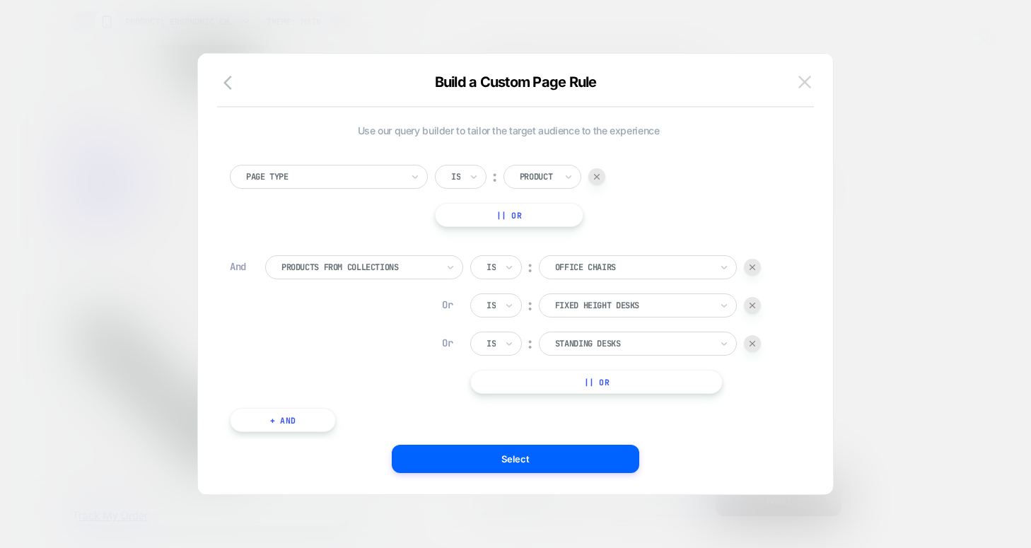
click at [798, 78] on img at bounding box center [804, 82] width 13 height 12
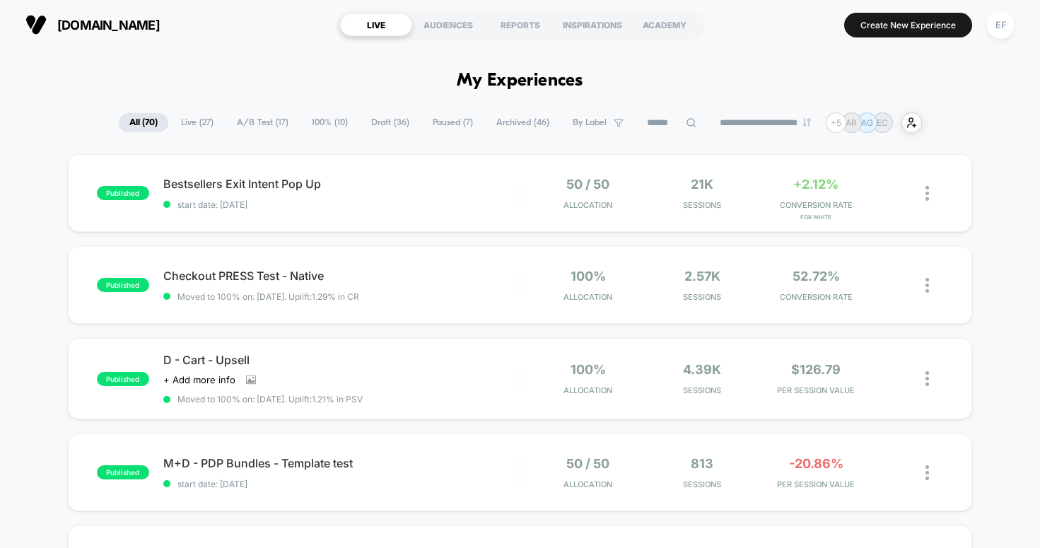
click at [264, 125] on span "A/B Test ( 17 )" at bounding box center [262, 122] width 73 height 19
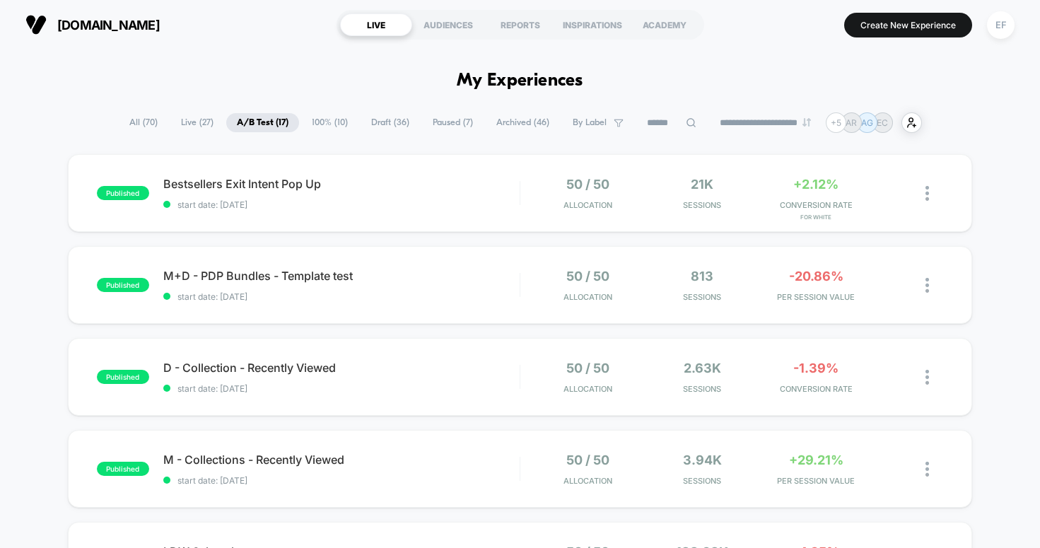
click at [327, 120] on span "100% ( 10 )" at bounding box center [329, 122] width 57 height 19
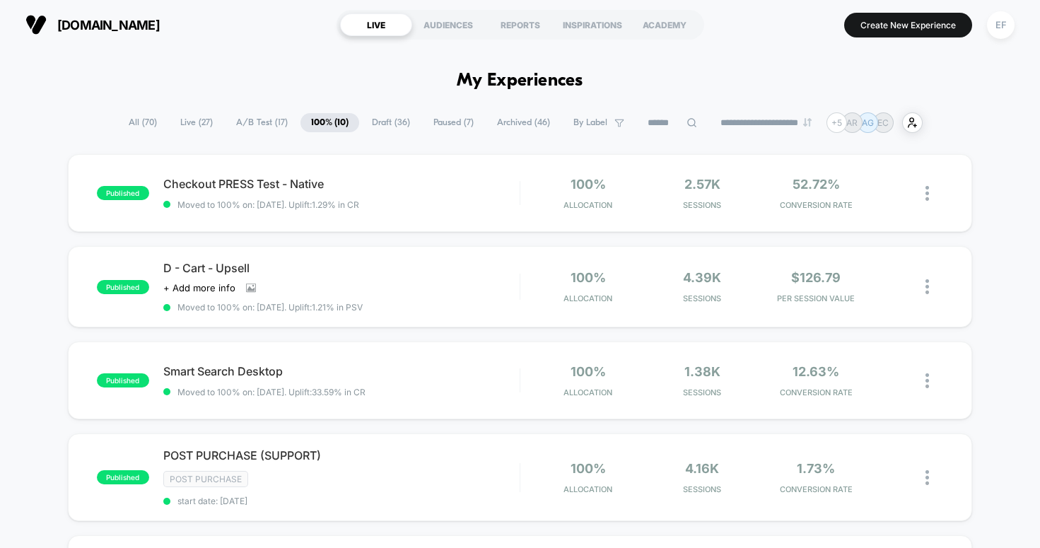
click at [379, 119] on span "Draft ( 36 )" at bounding box center [390, 122] width 59 height 19
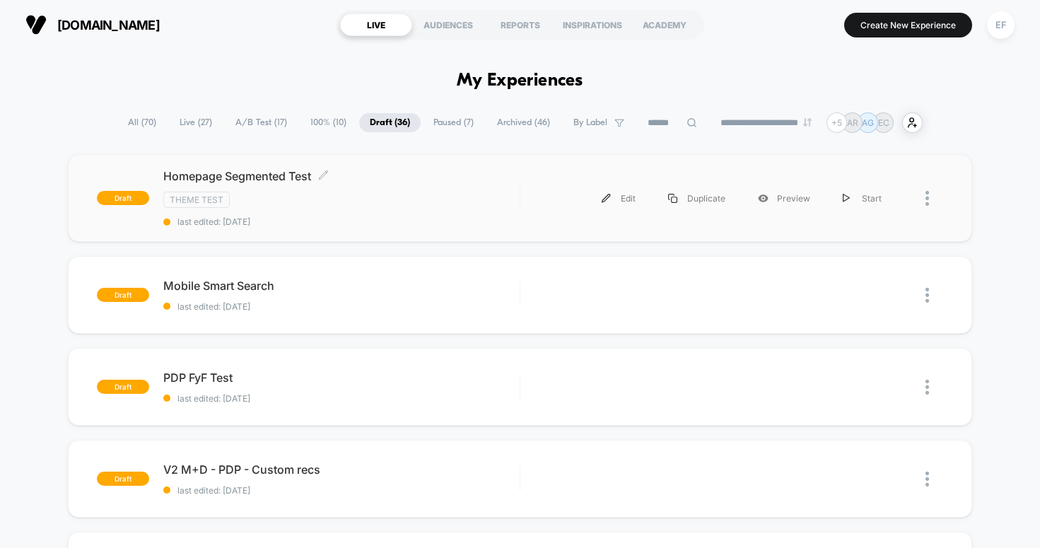
click at [452, 207] on div "Theme Test" at bounding box center [341, 200] width 356 height 16
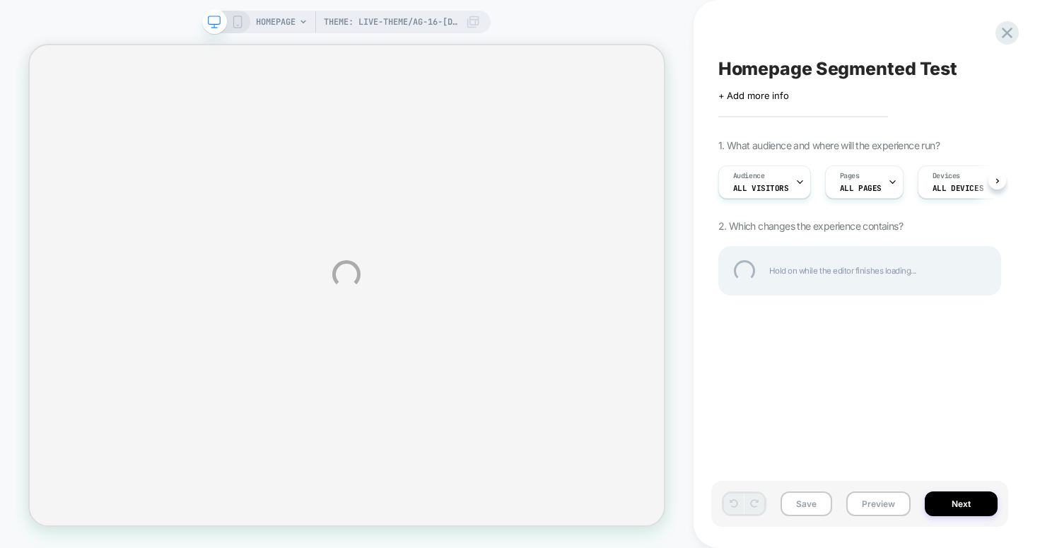
drag, startPoint x: 875, startPoint y: 502, endPoint x: 882, endPoint y: 509, distance: 10.0
click at [875, 502] on div "Theme: live-theme/ag-16-jul-b2b-homepage-redesign HOMEPAGE Theme: live-theme/ag…" at bounding box center [520, 274] width 1040 height 548
click at [890, 501] on div "Theme: live-theme/ag-16-jul-b2b-homepage-redesign HOMEPAGE Theme: live-theme/ag…" at bounding box center [520, 274] width 1040 height 548
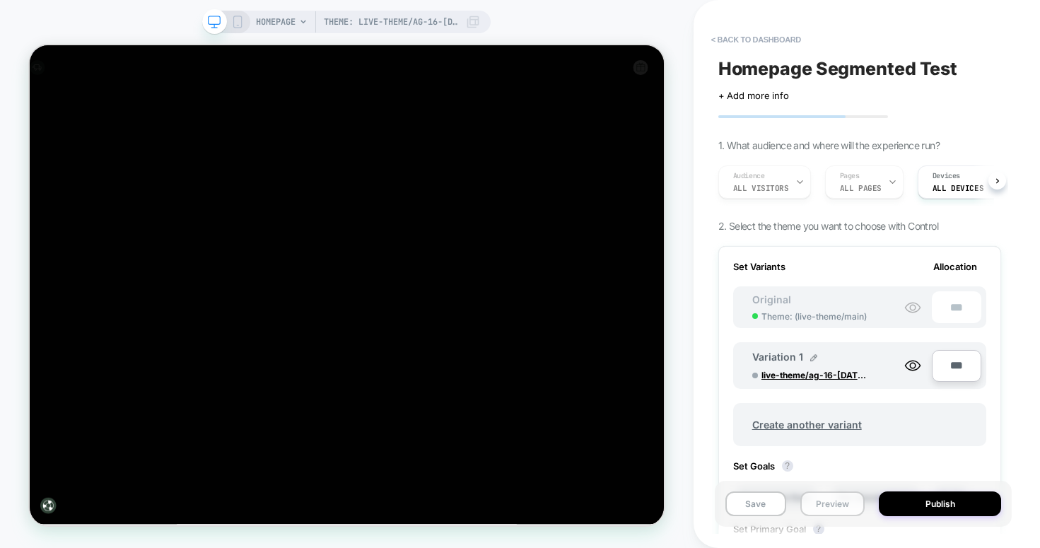
scroll to position [0, 1]
click at [839, 511] on button "Preview" at bounding box center [833, 504] width 64 height 25
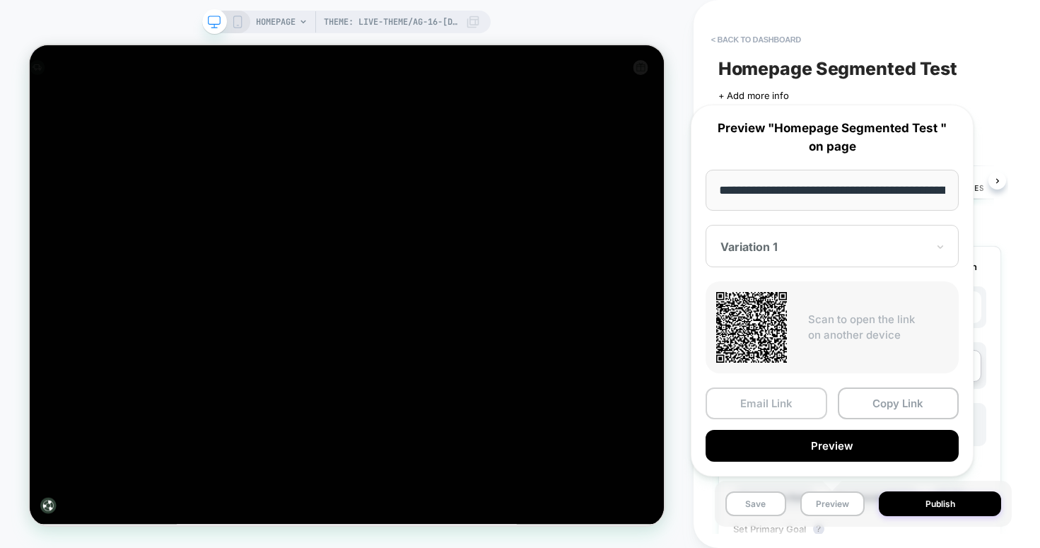
scroll to position [0, 162]
click at [883, 402] on button "Copy Link" at bounding box center [899, 404] width 122 height 32
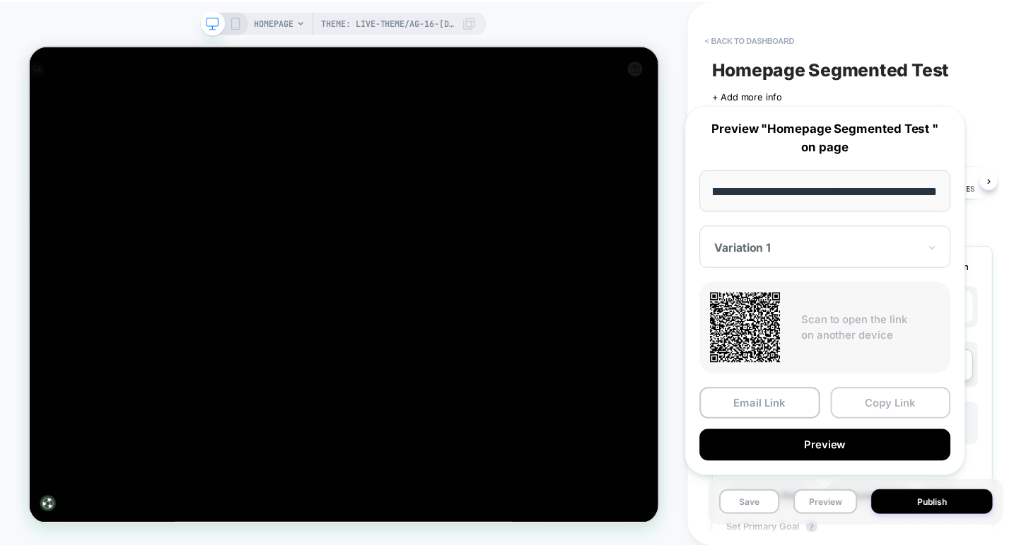
scroll to position [0, 0]
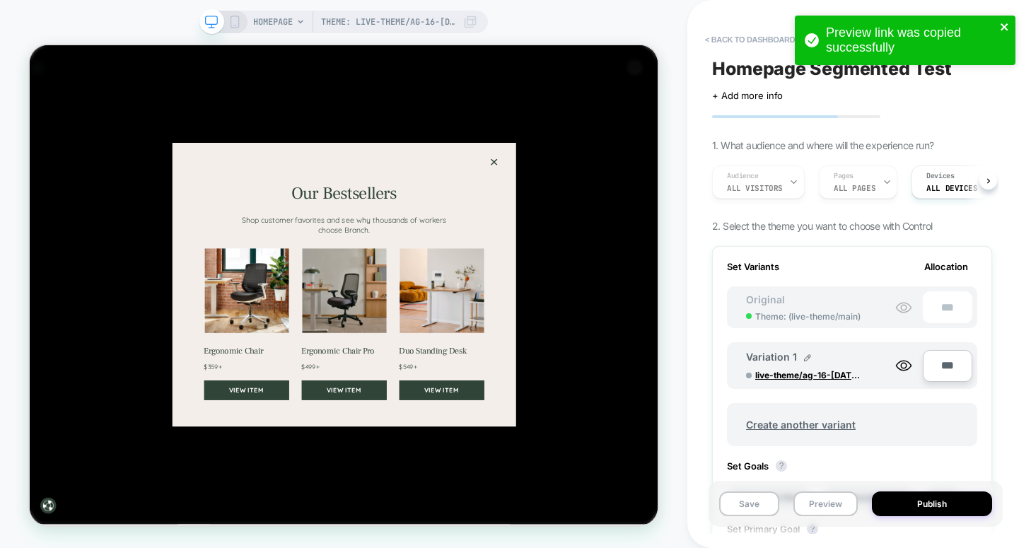
click at [1003, 23] on icon "close" at bounding box center [1005, 26] width 10 height 11
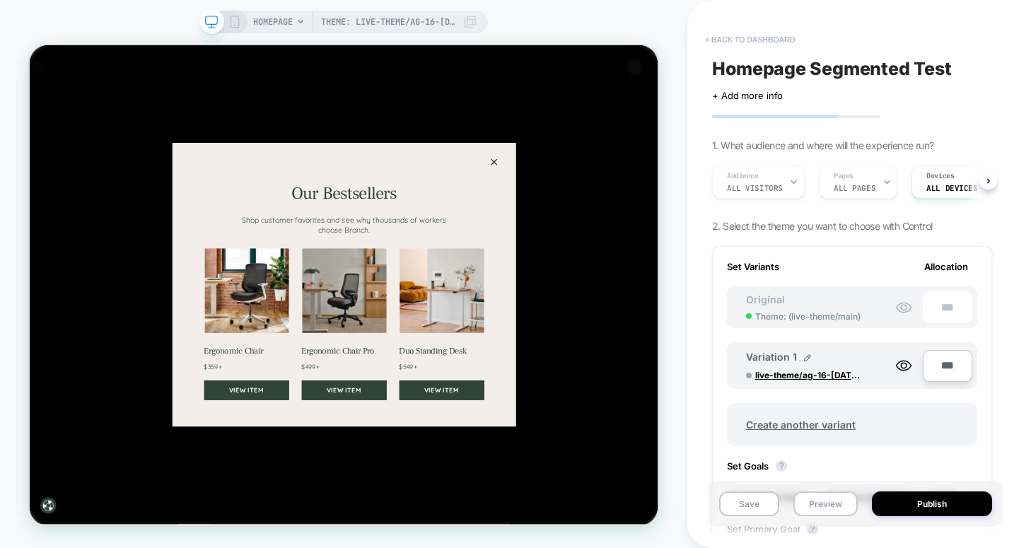
click at [728, 37] on button "< back to dashboard" at bounding box center [750, 39] width 104 height 23
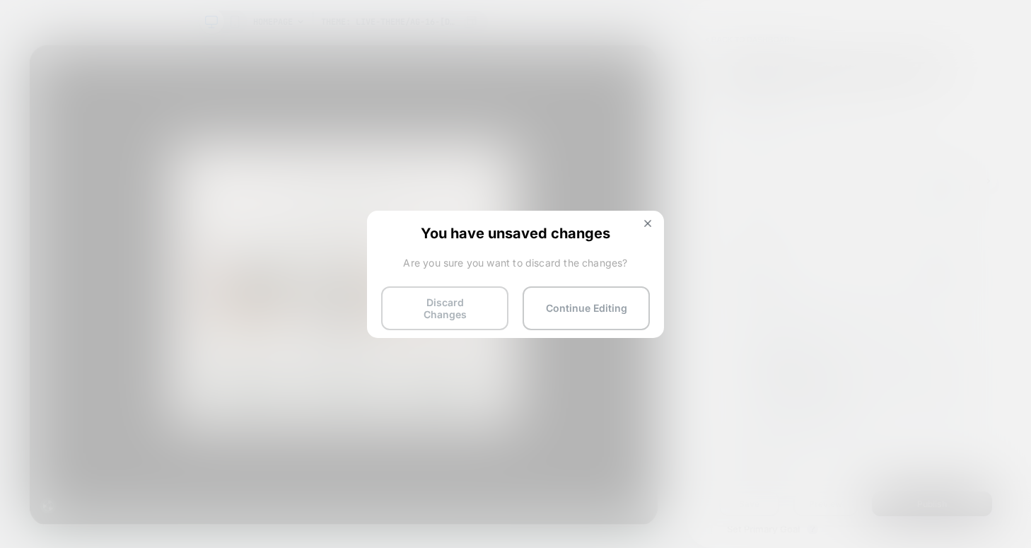
click at [421, 307] on button "Discard Changes" at bounding box center [444, 308] width 127 height 44
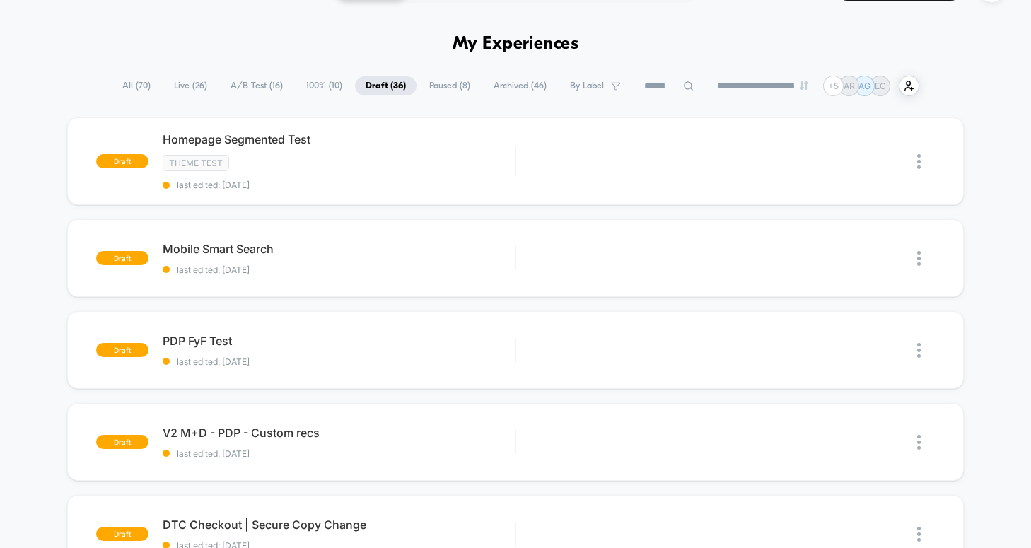
scroll to position [48, 0]
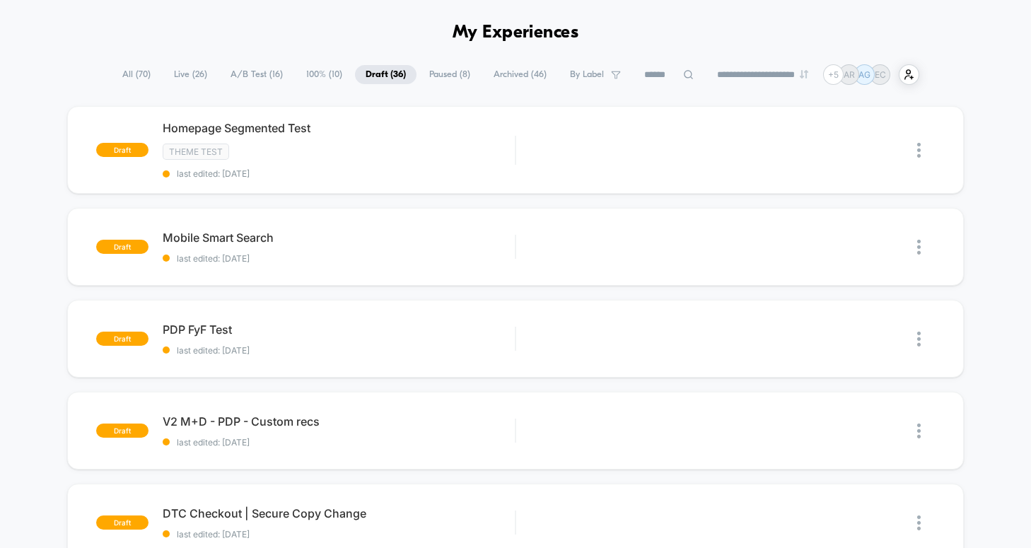
click at [258, 74] on span "A/B Test ( 16 )" at bounding box center [257, 74] width 74 height 19
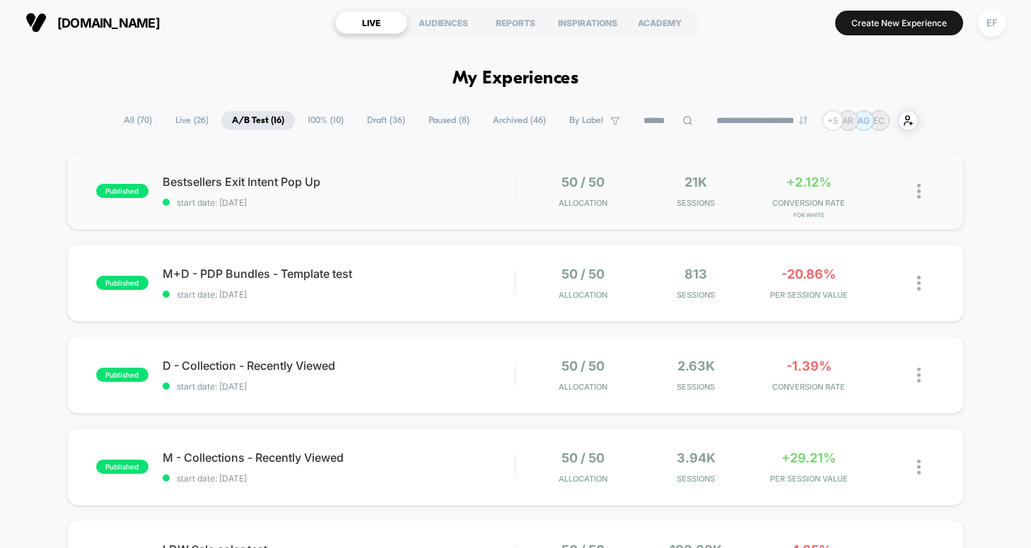
scroll to position [0, 0]
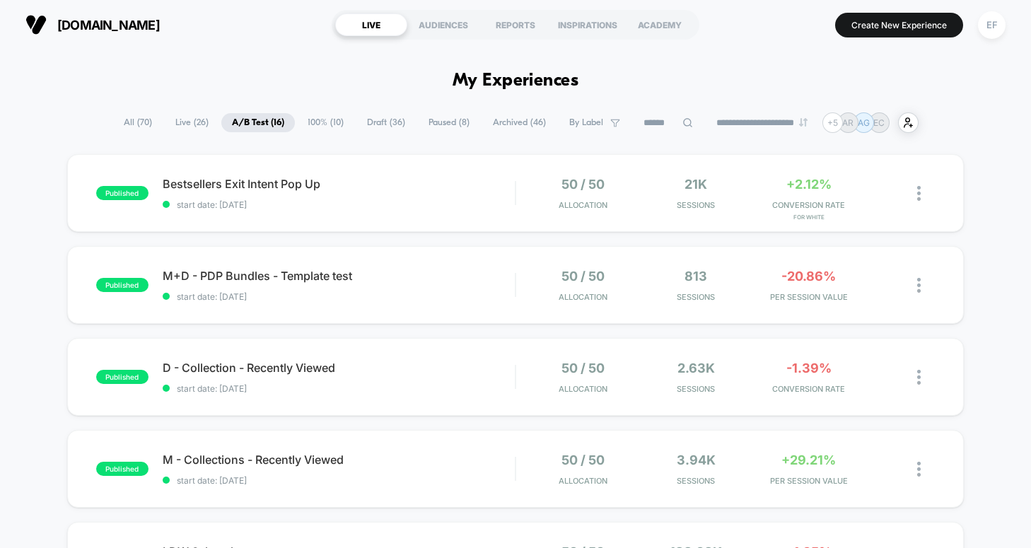
click at [454, 123] on span "Paused ( 8 )" at bounding box center [449, 122] width 62 height 19
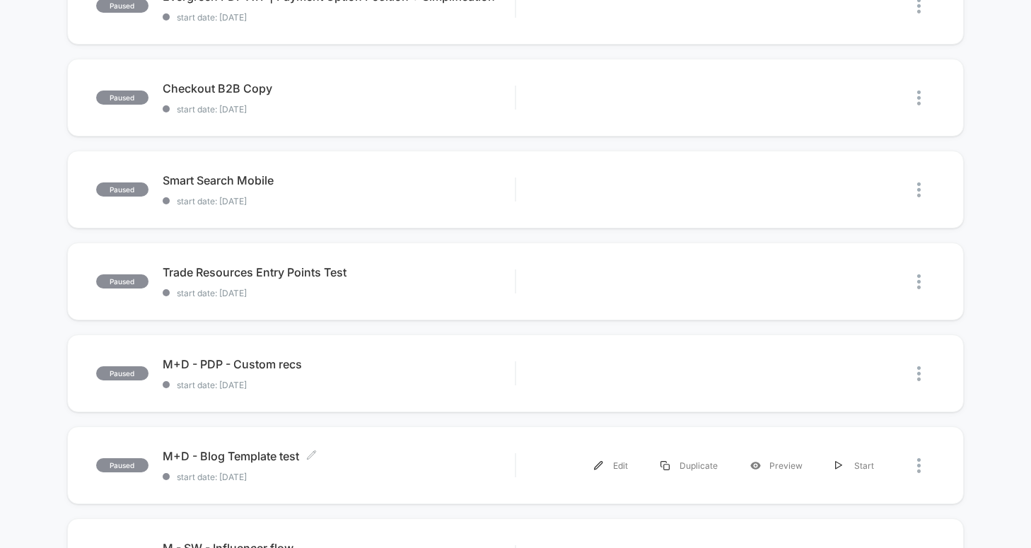
scroll to position [50, 0]
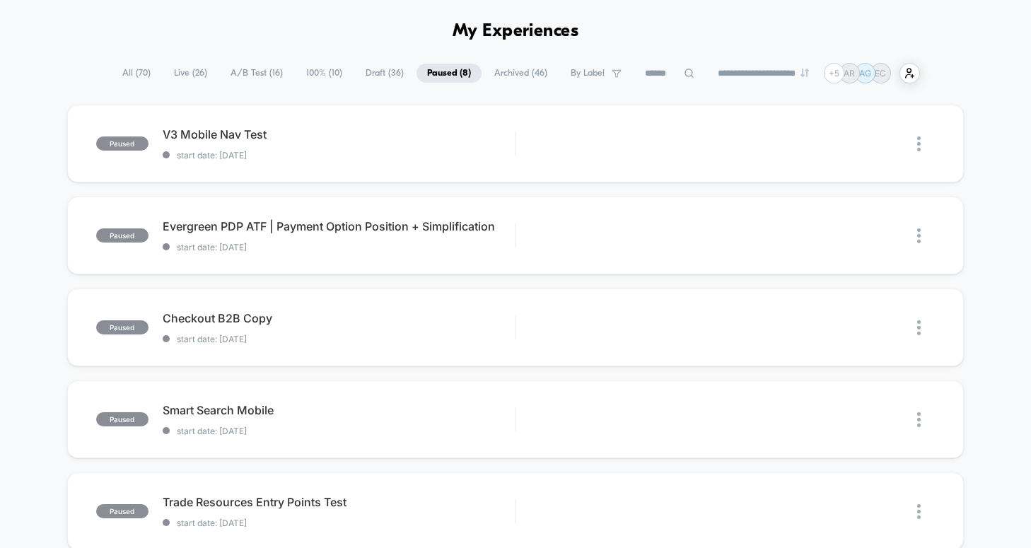
click at [520, 78] on span "Archived ( 46 )" at bounding box center [521, 73] width 74 height 19
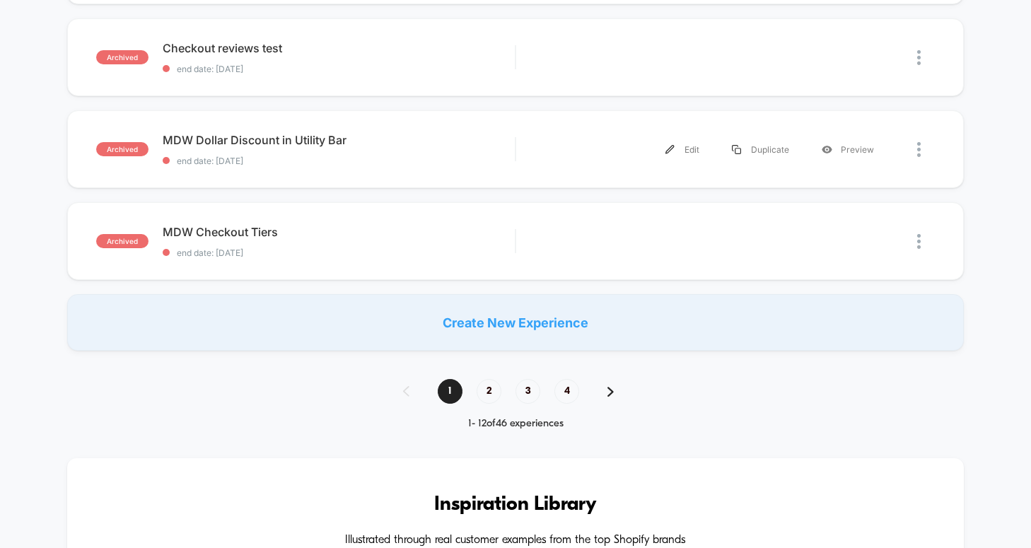
scroll to position [965, 0]
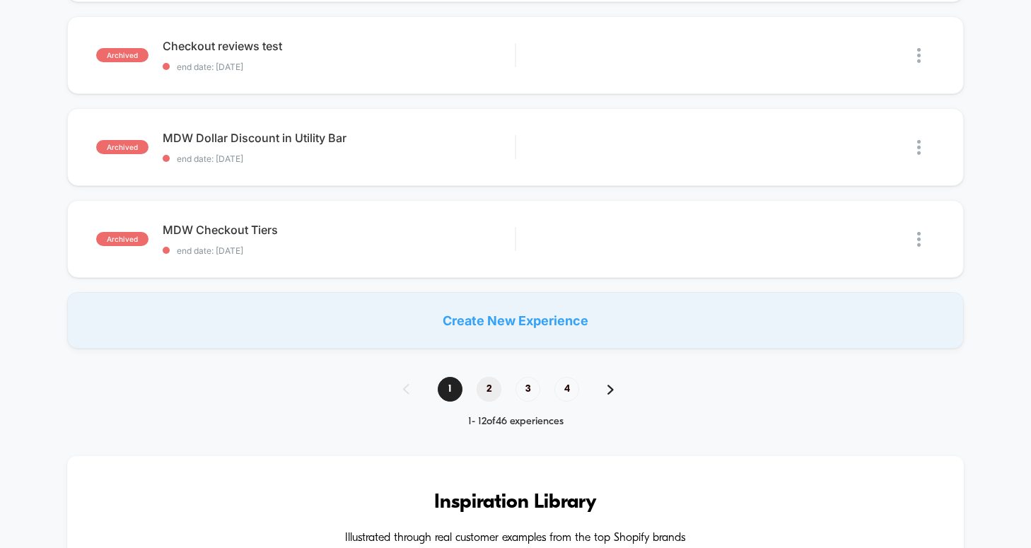
click at [487, 385] on span "2" at bounding box center [489, 389] width 25 height 25
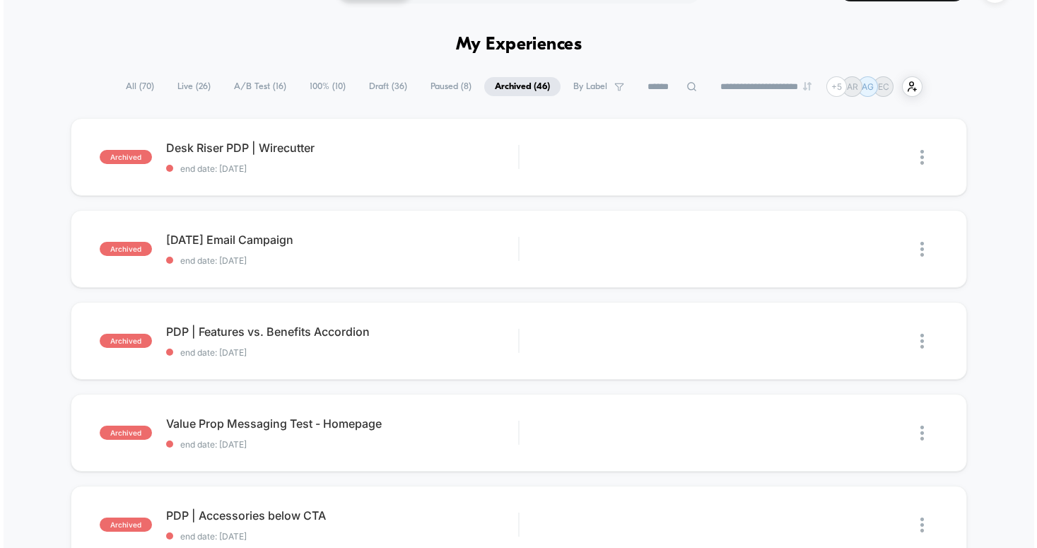
scroll to position [0, 0]
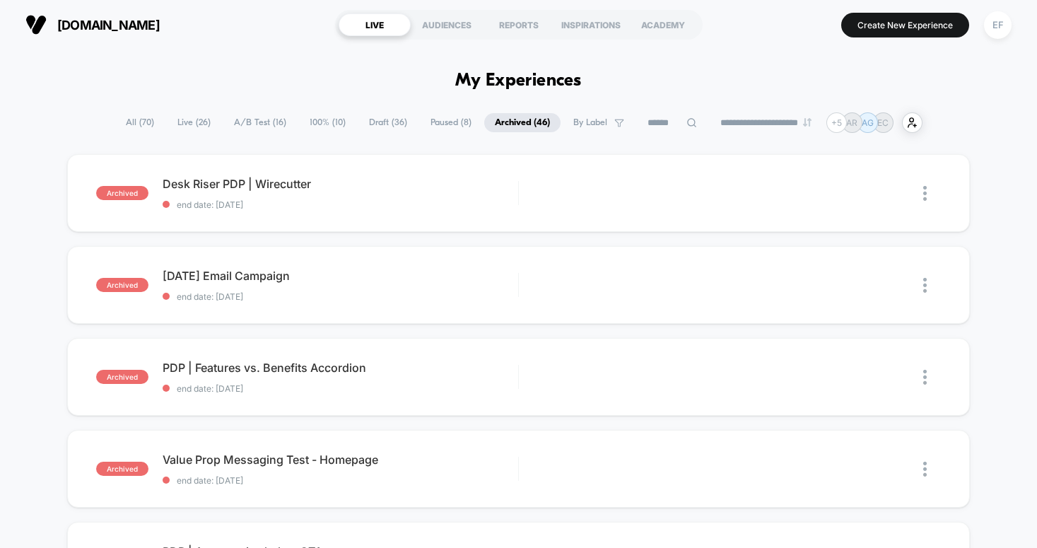
click at [267, 124] on span "A/B Test ( 16 )" at bounding box center [260, 122] width 74 height 19
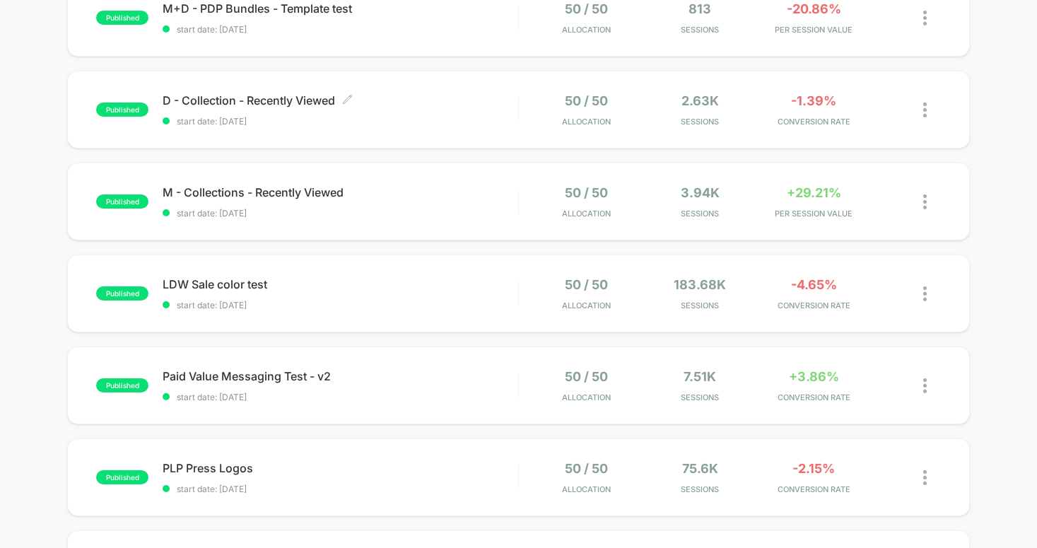
scroll to position [441, 0]
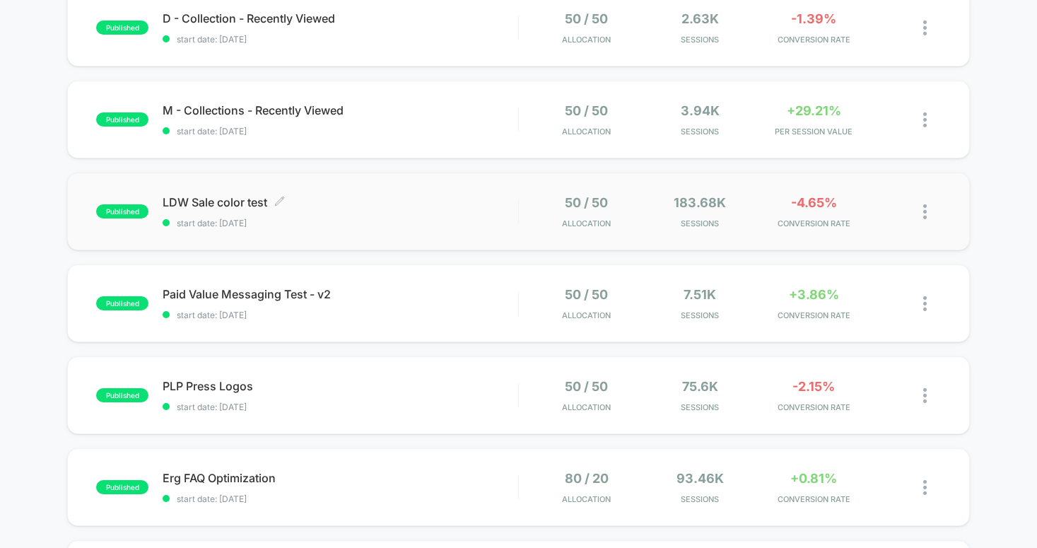
click at [477, 195] on span "LDW Sale color test Click to edit experience details" at bounding box center [340, 202] width 355 height 14
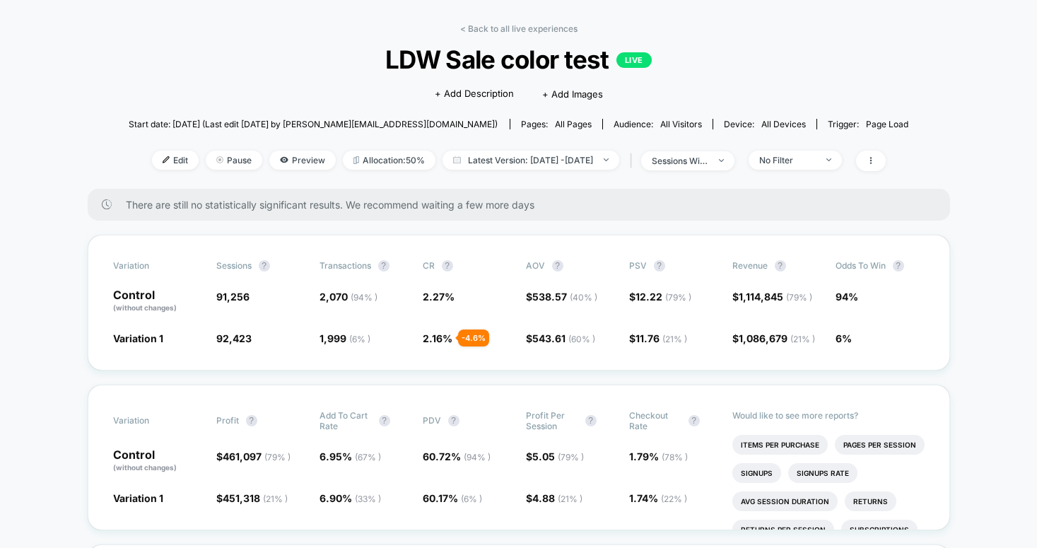
scroll to position [49, 0]
click at [816, 158] on div "No Filter" at bounding box center [788, 161] width 57 height 11
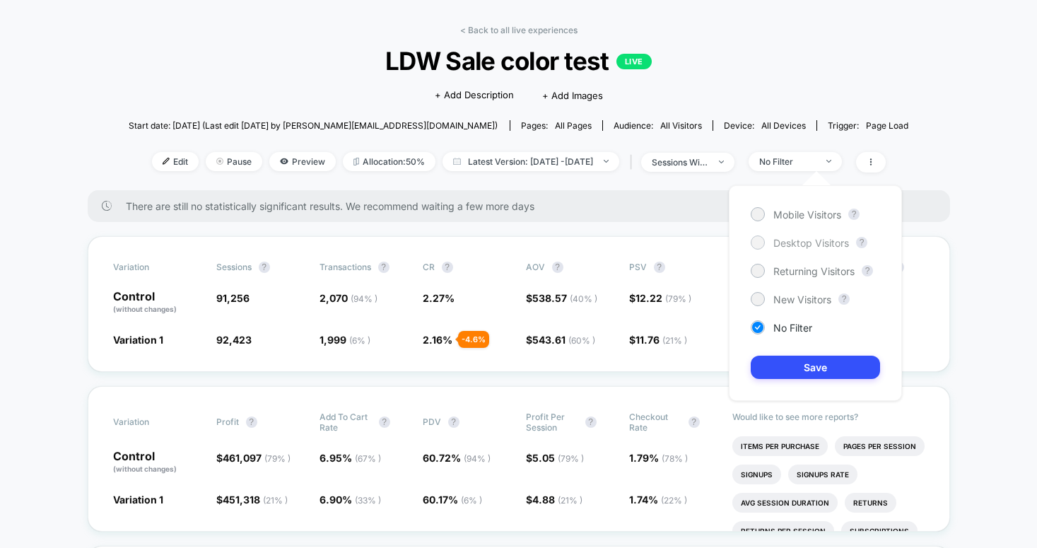
click at [793, 245] on span "Desktop Visitors" at bounding box center [812, 243] width 76 height 12
click at [804, 372] on button "Save" at bounding box center [815, 367] width 129 height 23
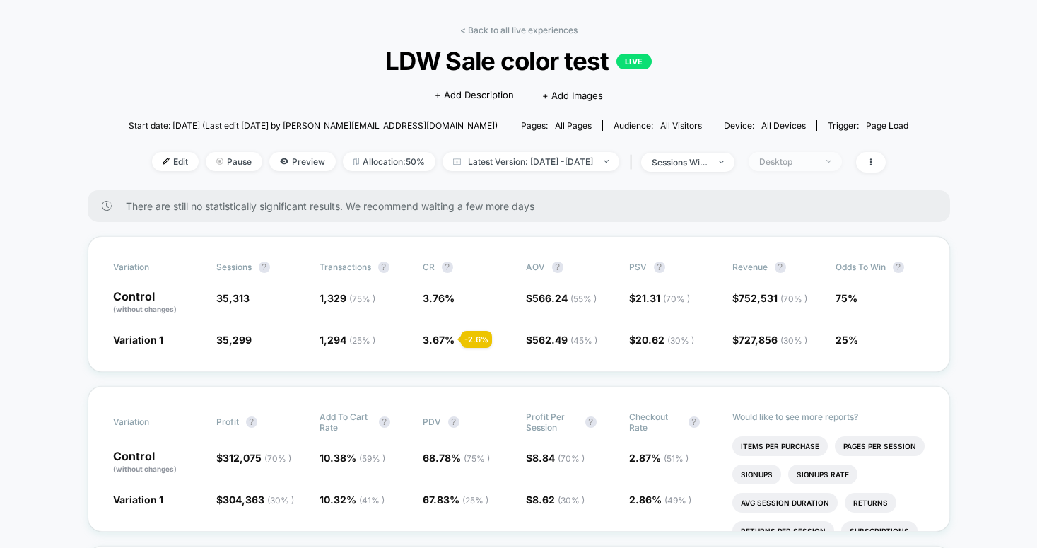
click at [816, 161] on div "Desktop" at bounding box center [788, 161] width 57 height 11
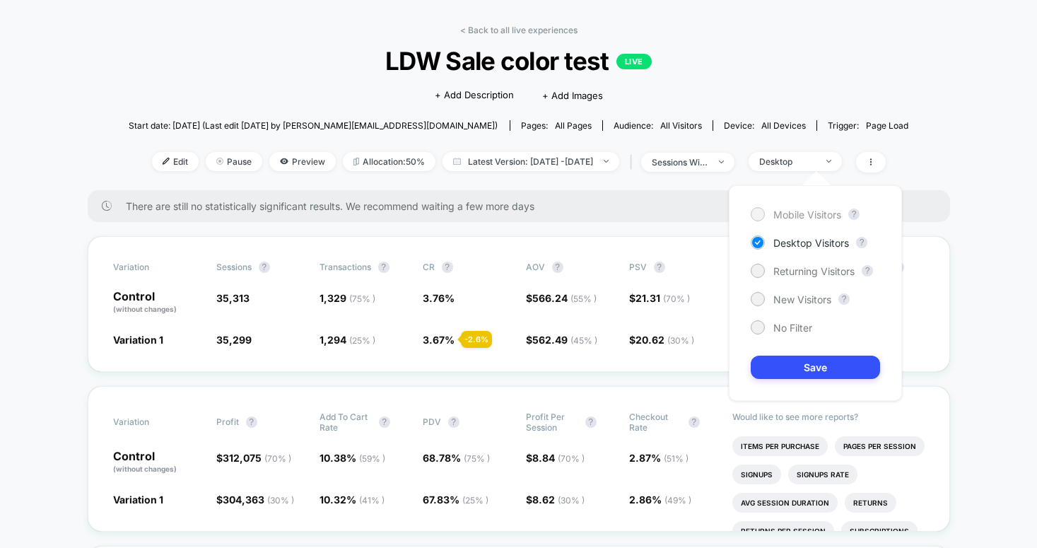
click at [788, 219] on span "Mobile Visitors" at bounding box center [808, 215] width 68 height 12
click at [781, 367] on button "Save" at bounding box center [815, 367] width 129 height 23
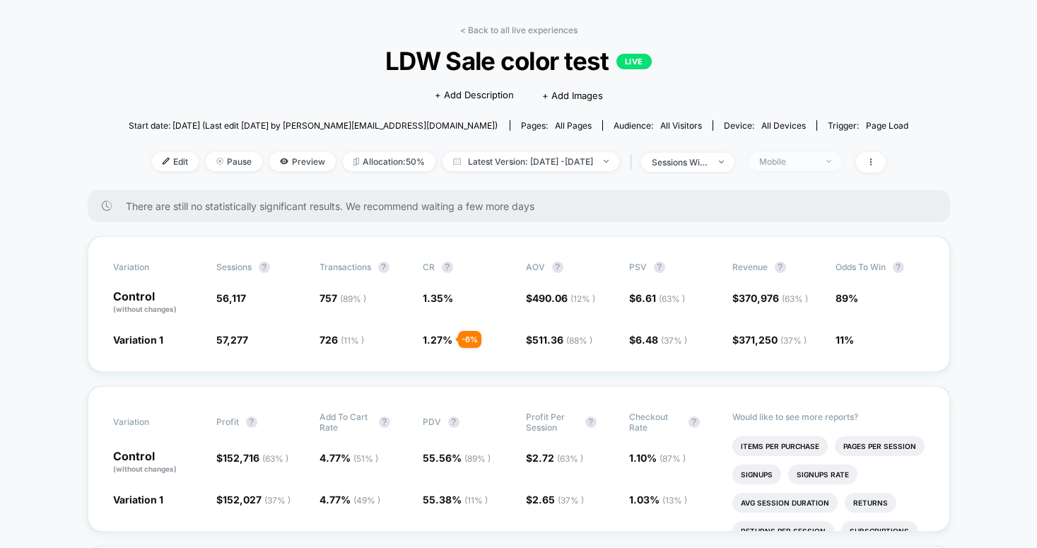
click at [816, 164] on div "Mobile" at bounding box center [788, 161] width 57 height 11
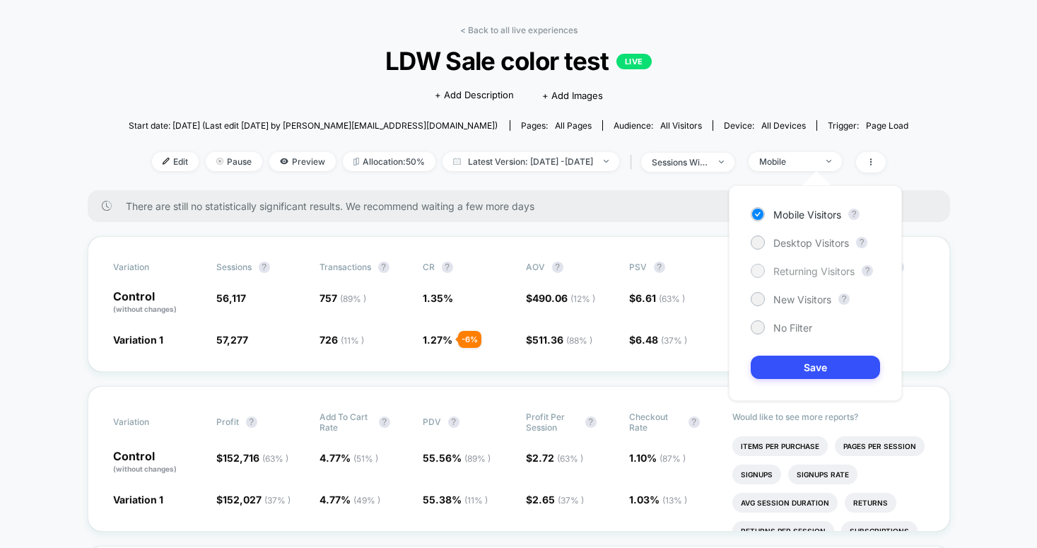
click at [788, 266] on span "Returning Visitors" at bounding box center [814, 271] width 81 height 12
click at [782, 360] on button "Save" at bounding box center [815, 367] width 129 height 23
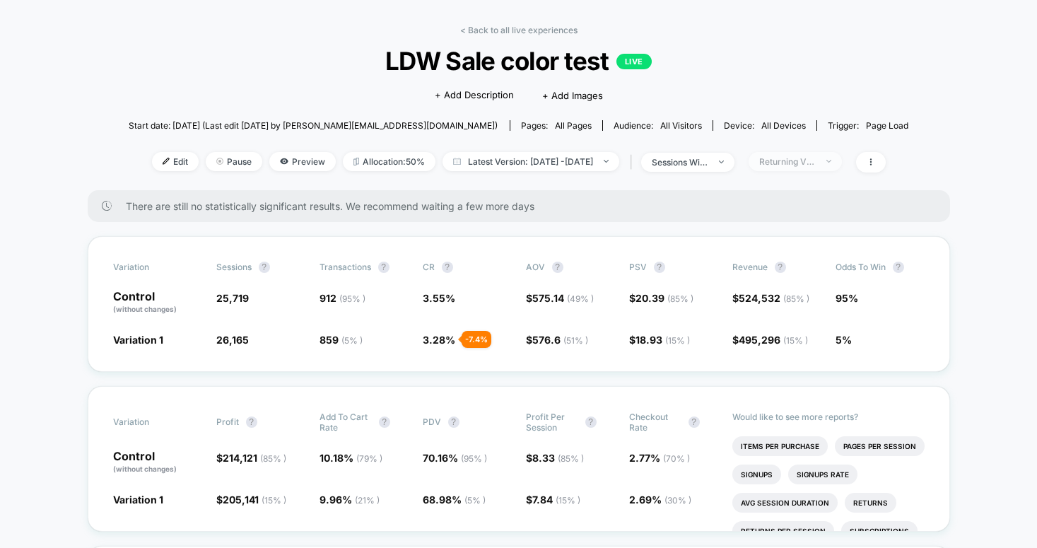
click at [811, 161] on div "Returning Visitors" at bounding box center [788, 161] width 57 height 11
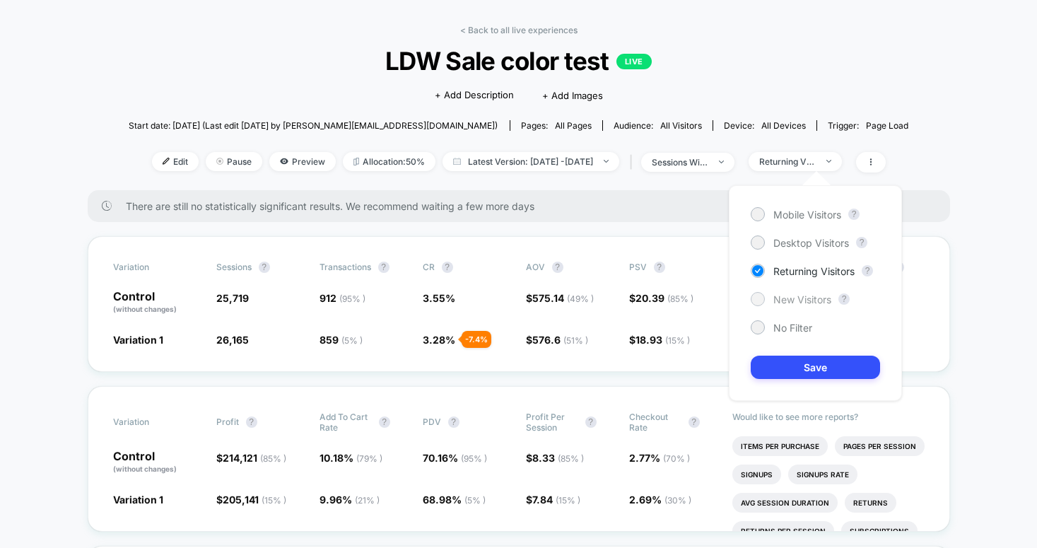
click at [794, 306] on div "New Visitors" at bounding box center [791, 299] width 81 height 14
click at [797, 364] on button "Save" at bounding box center [815, 367] width 129 height 23
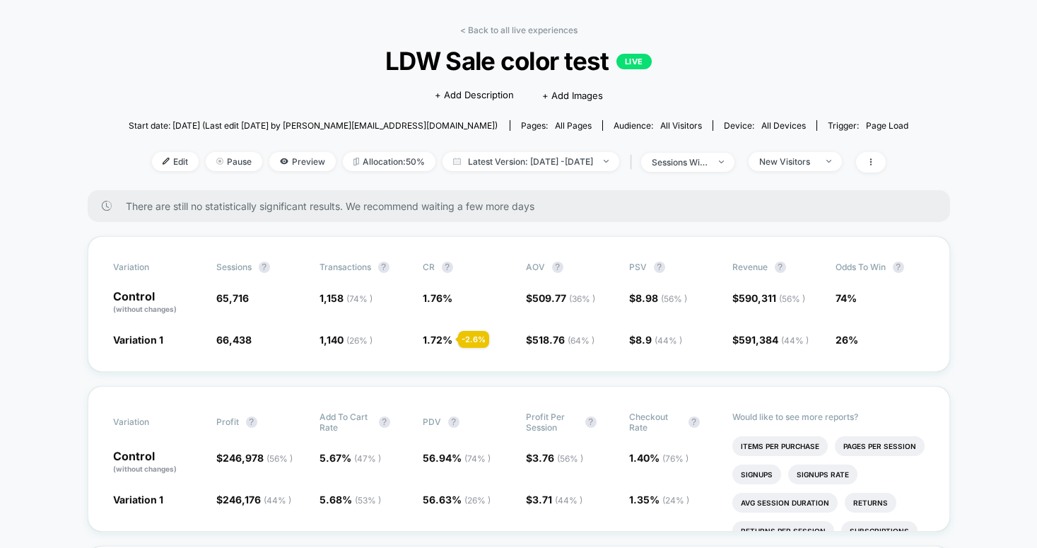
scroll to position [135, 0]
